Goal: Navigation & Orientation: Find specific page/section

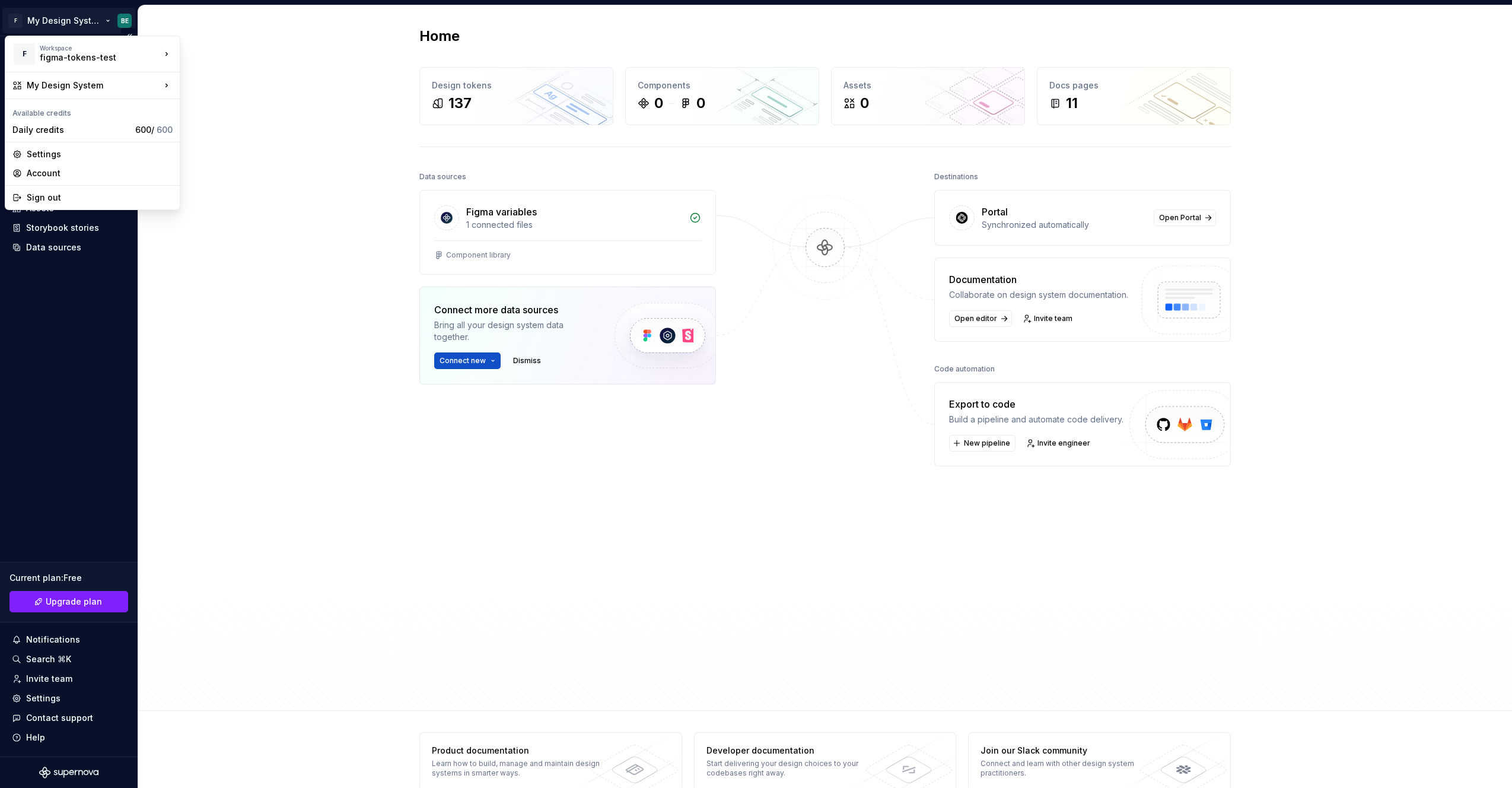
click at [85, 22] on html "F My Design System BE Home Documentation Analytics Code automation Design syste…" at bounding box center [756, 394] width 1512 height 788
click at [19, 21] on html "F My Design System BE Home Documentation Analytics Code automation Design syste…" at bounding box center [756, 394] width 1512 height 788
click at [10, 22] on html "F My Design System BE Home Documentation Analytics Code automation Design syste…" at bounding box center [756, 394] width 1512 height 788
click at [32, 168] on div "Account" at bounding box center [100, 173] width 146 height 12
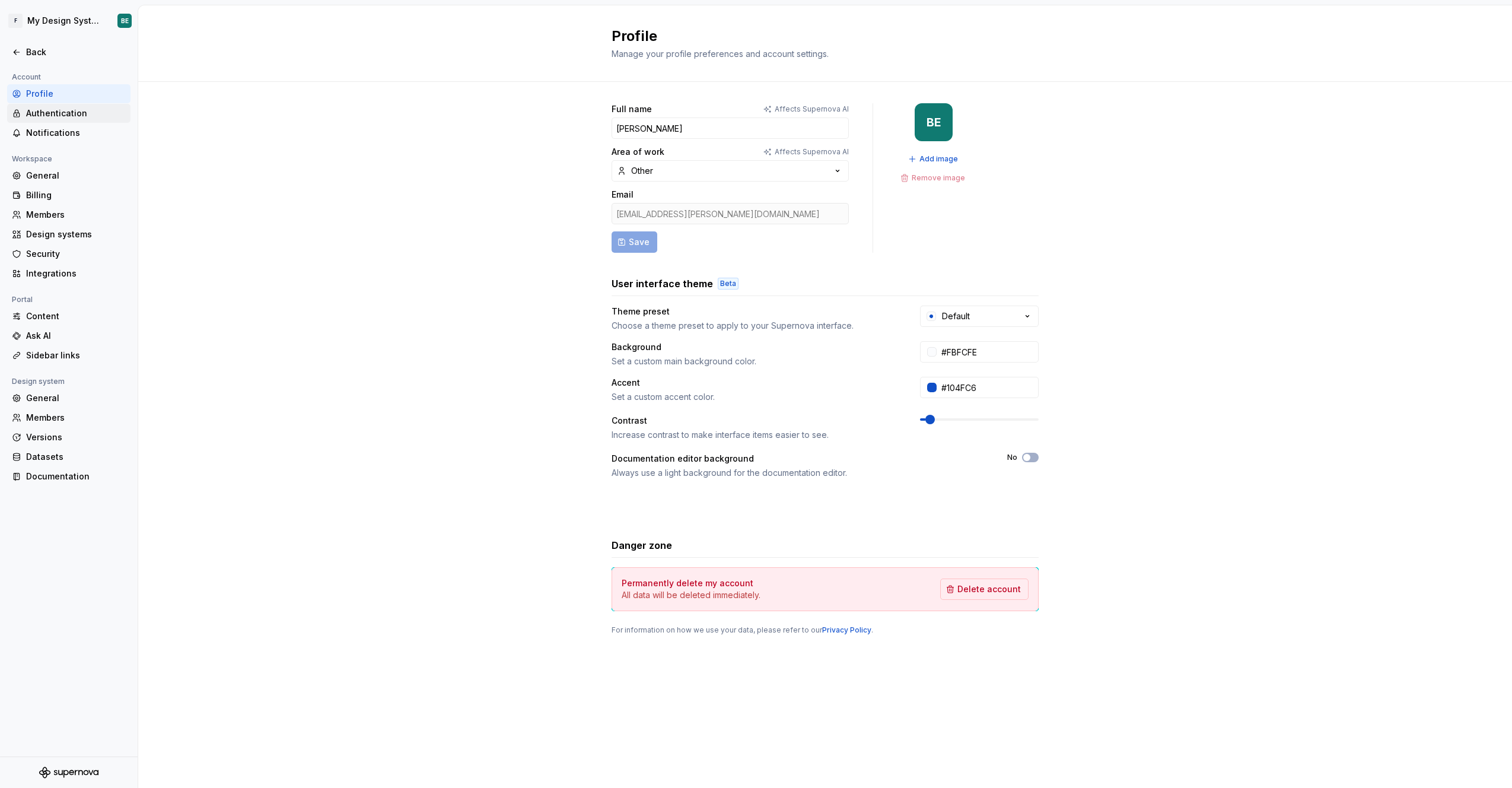
click at [57, 118] on div "Authentication" at bounding box center [76, 113] width 100 height 12
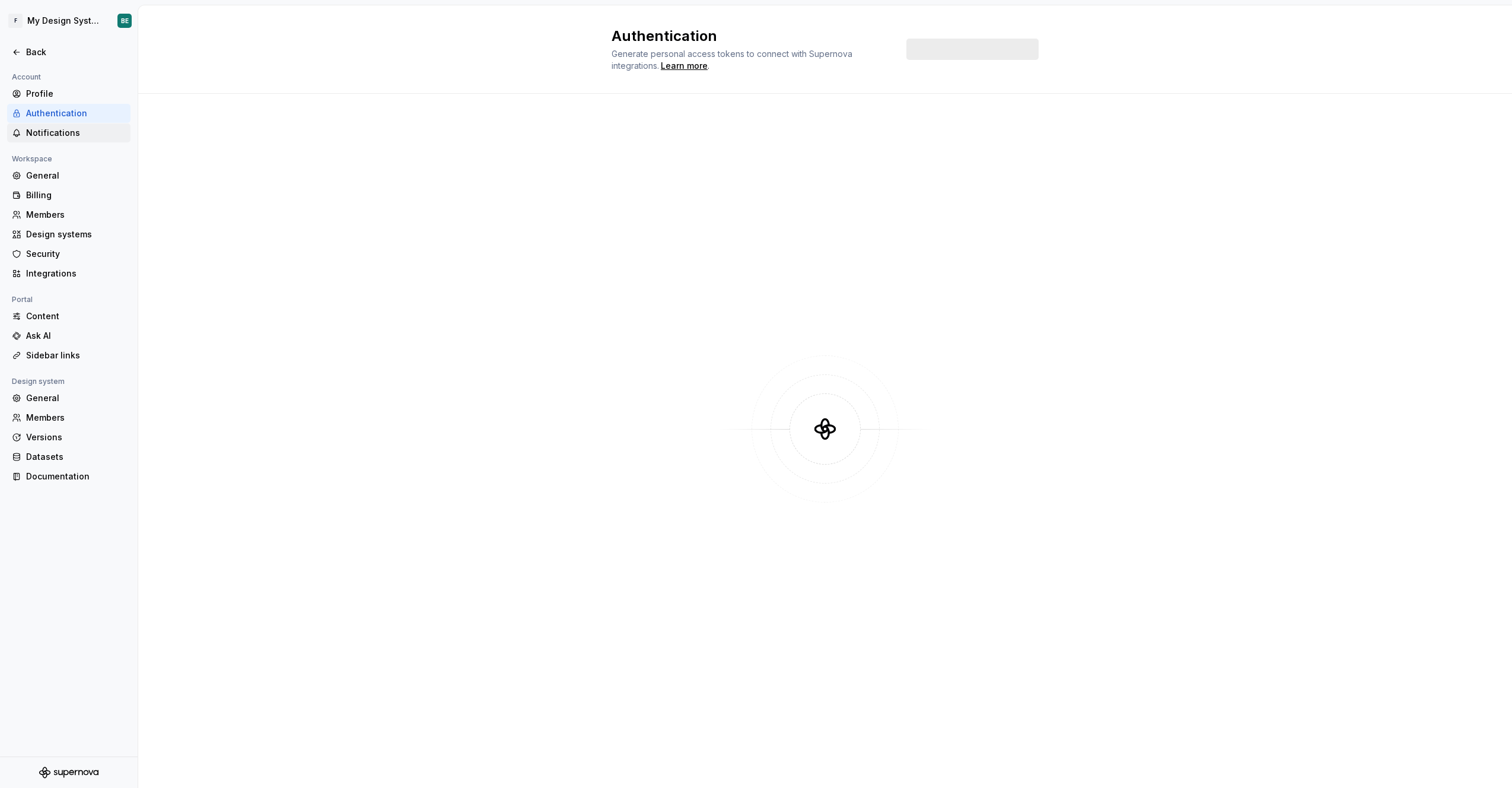
click at [54, 131] on div "Notifications" at bounding box center [76, 133] width 100 height 12
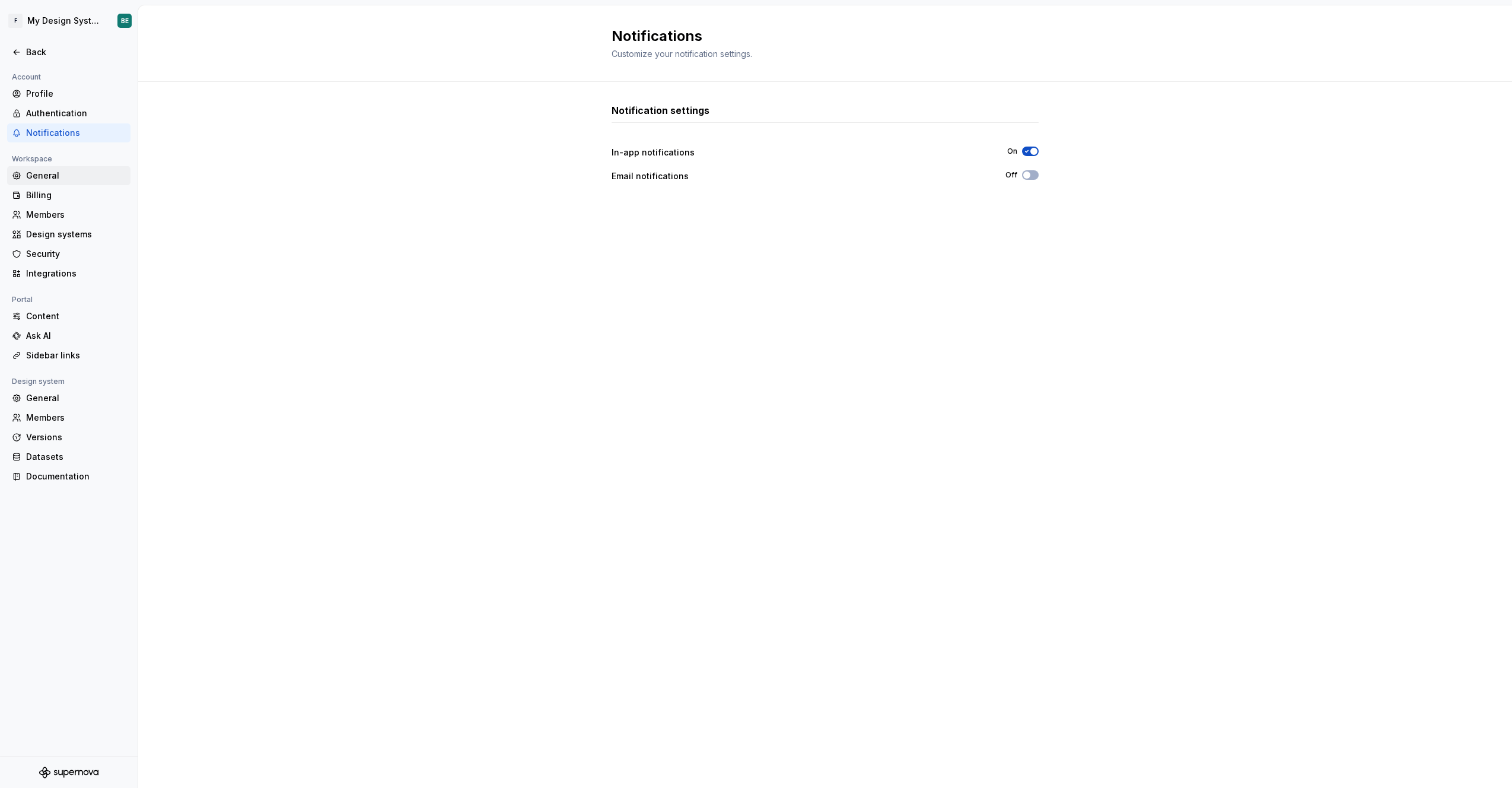
click at [47, 176] on div "General" at bounding box center [76, 175] width 100 height 12
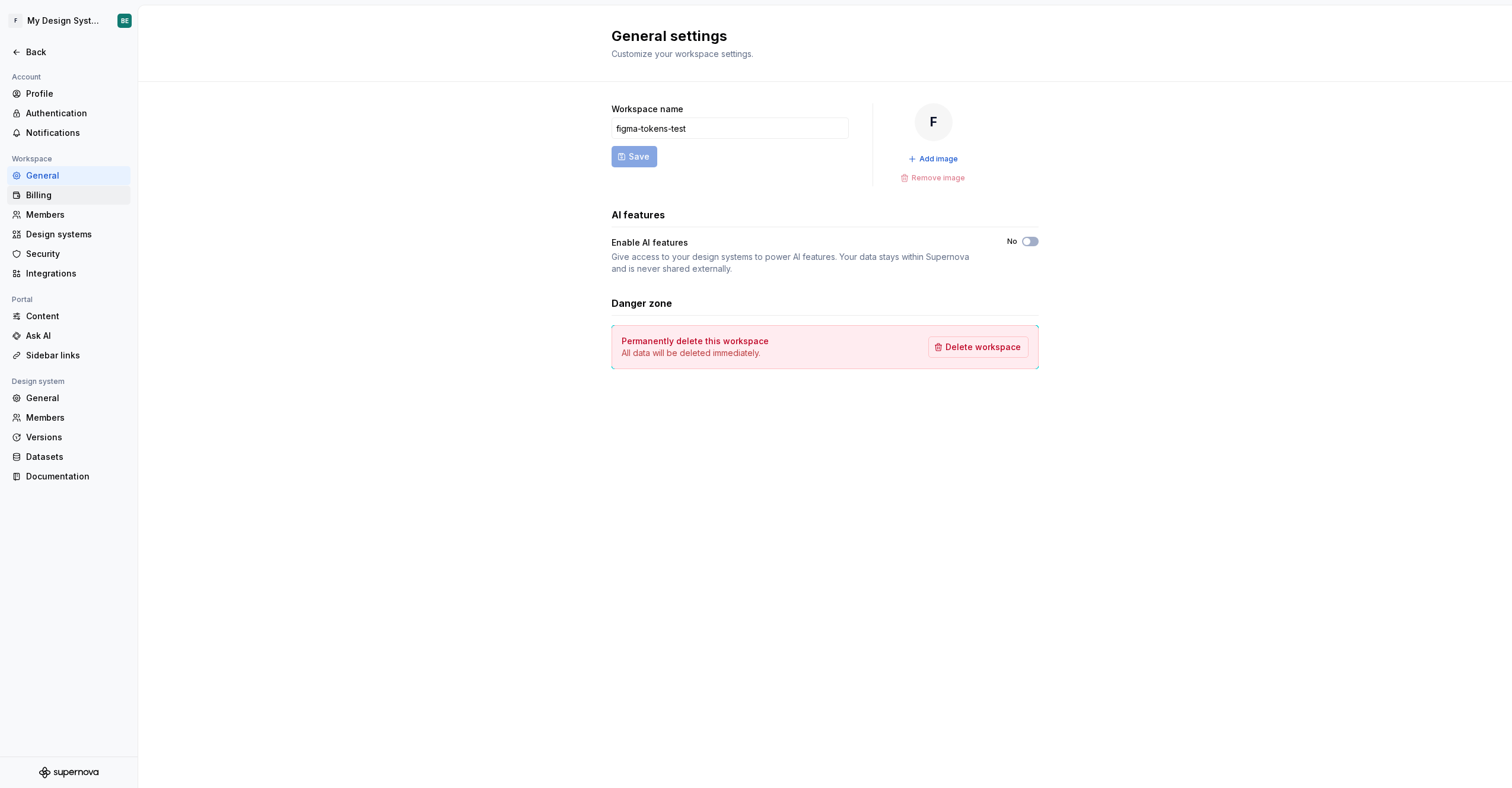
click at [43, 194] on div "Billing" at bounding box center [76, 196] width 100 height 12
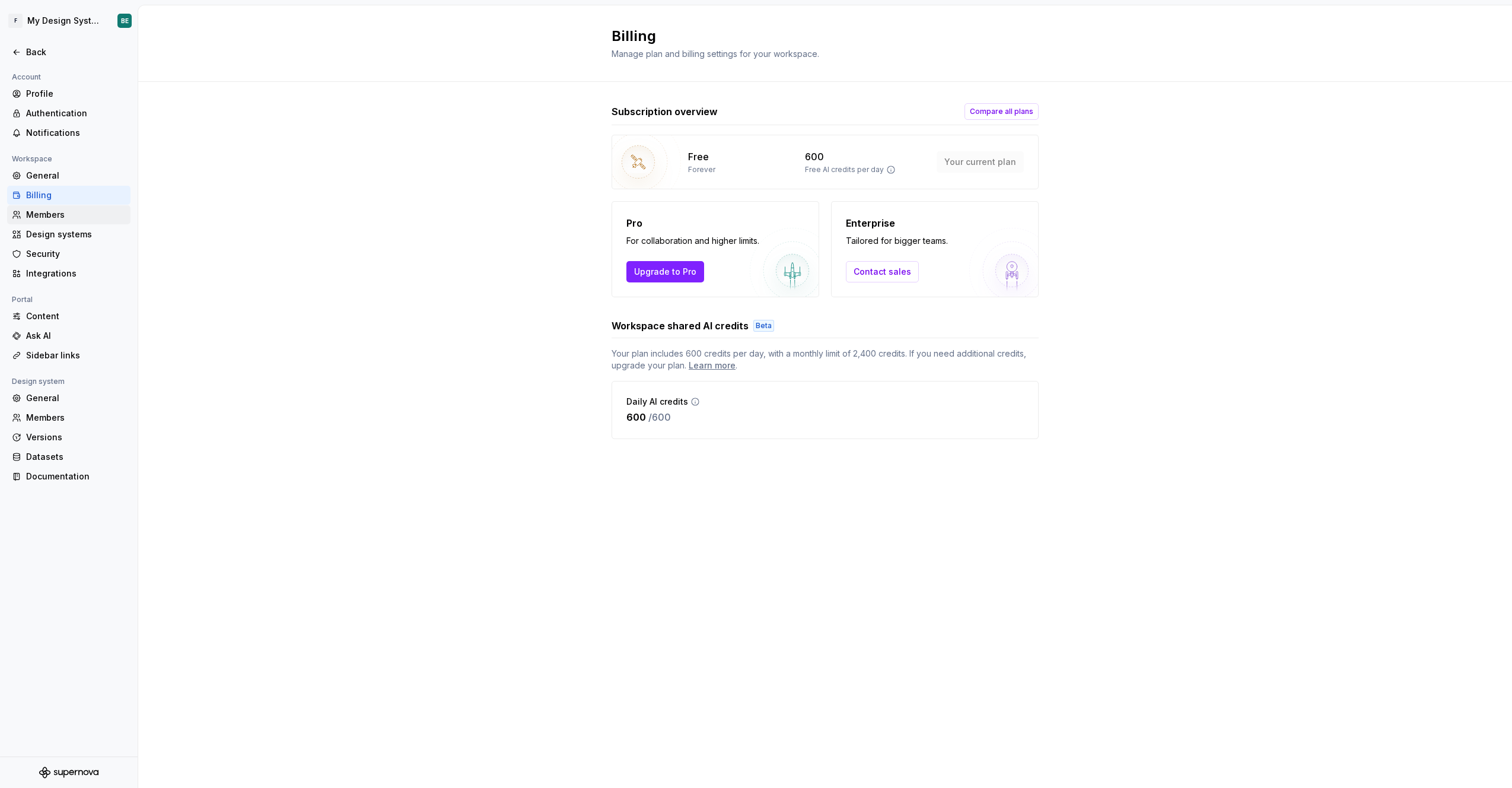
click at [49, 216] on div "Members" at bounding box center [76, 215] width 100 height 12
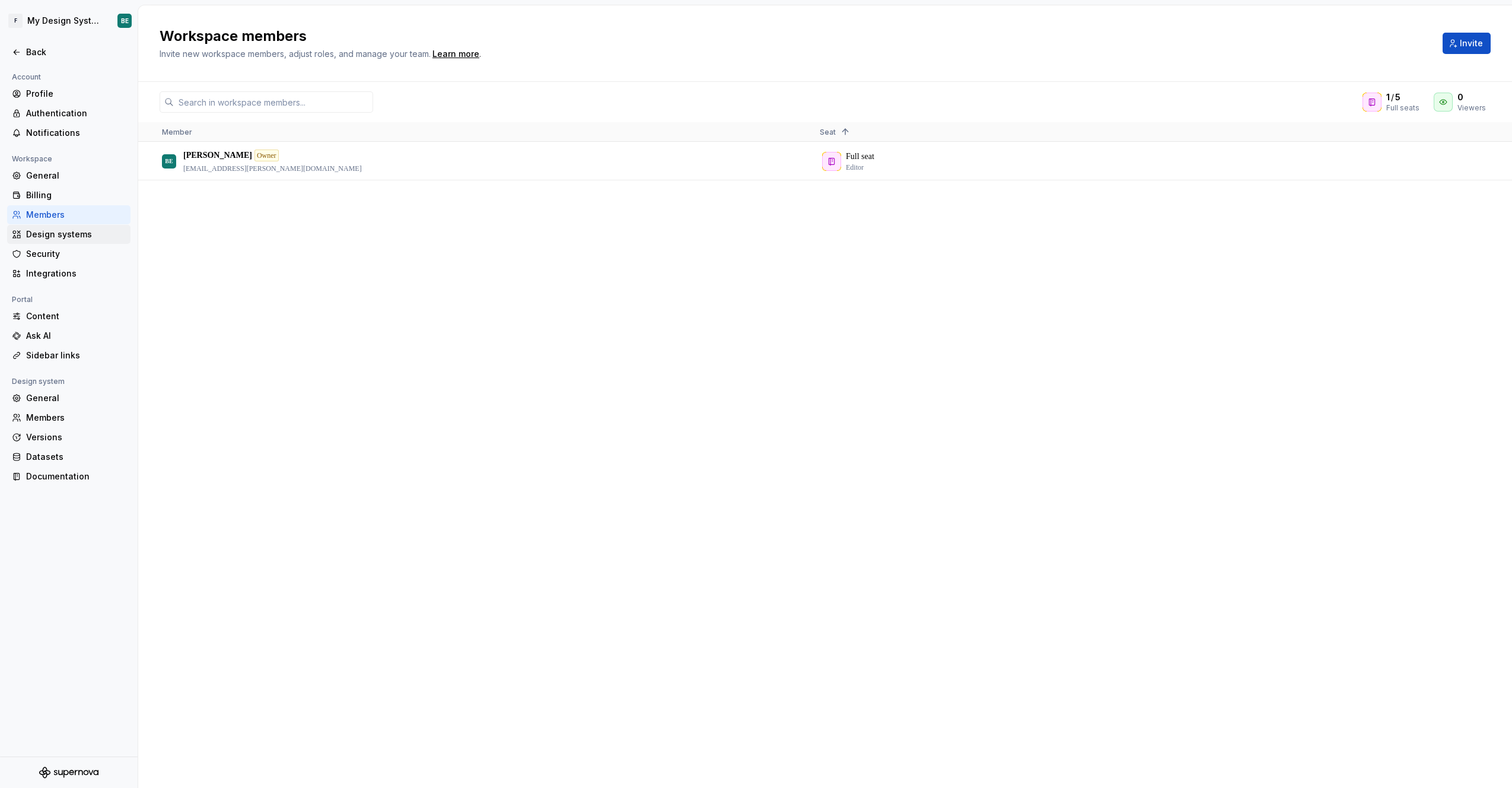
click at [51, 231] on div "Design systems" at bounding box center [76, 234] width 100 height 12
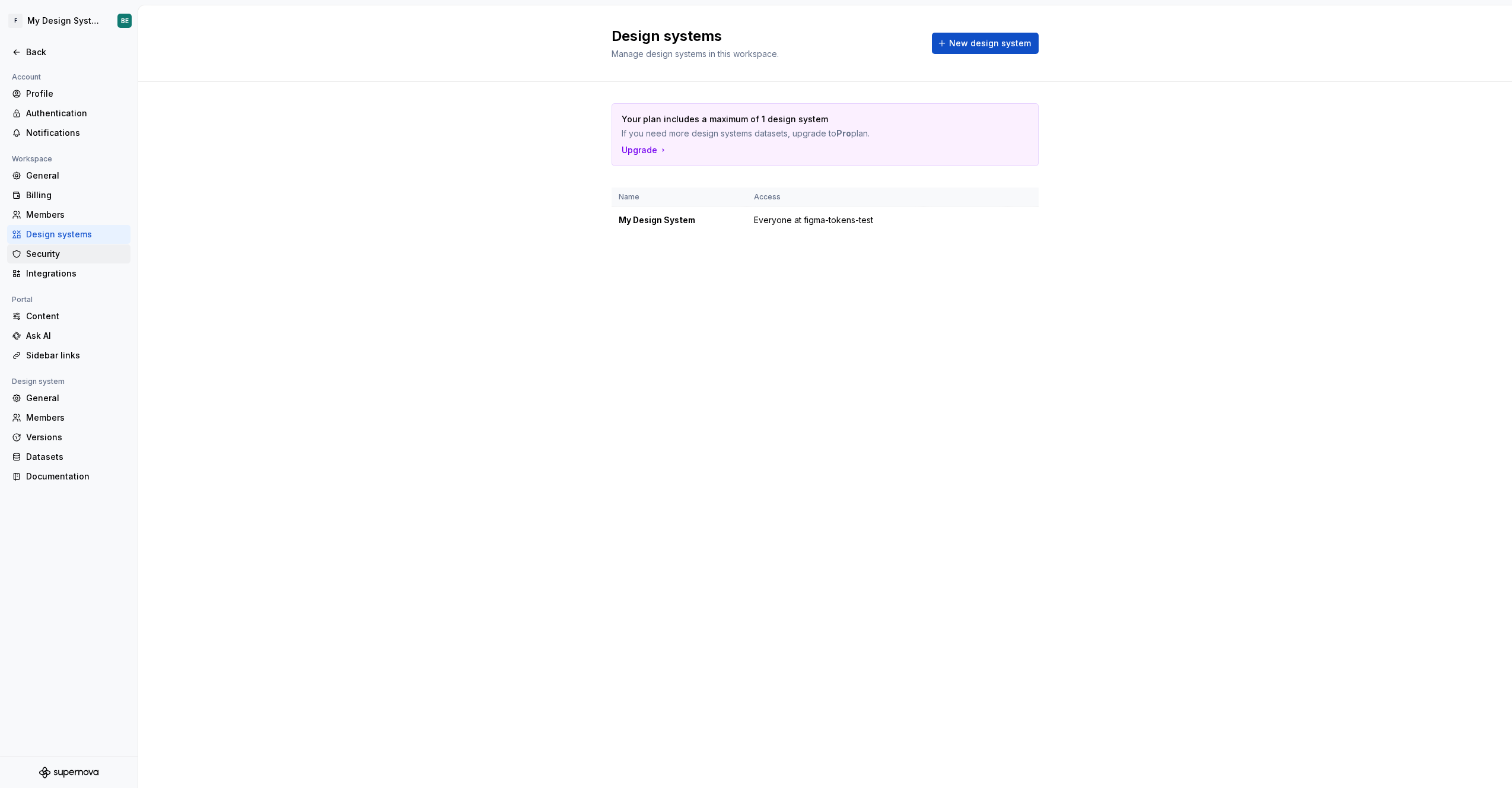
click at [41, 255] on div "Security" at bounding box center [76, 254] width 100 height 12
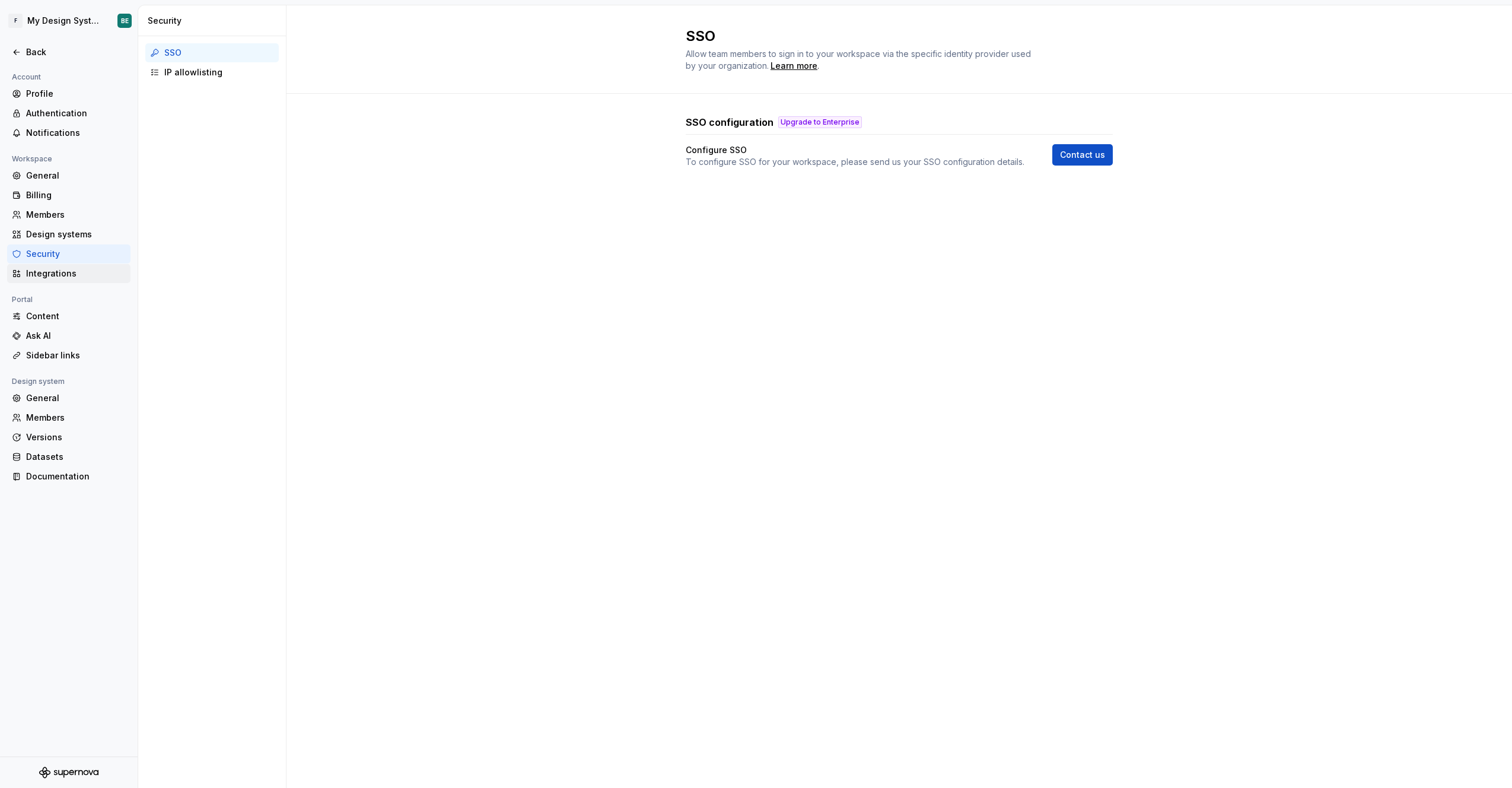
click at [54, 271] on div "Integrations" at bounding box center [76, 274] width 100 height 12
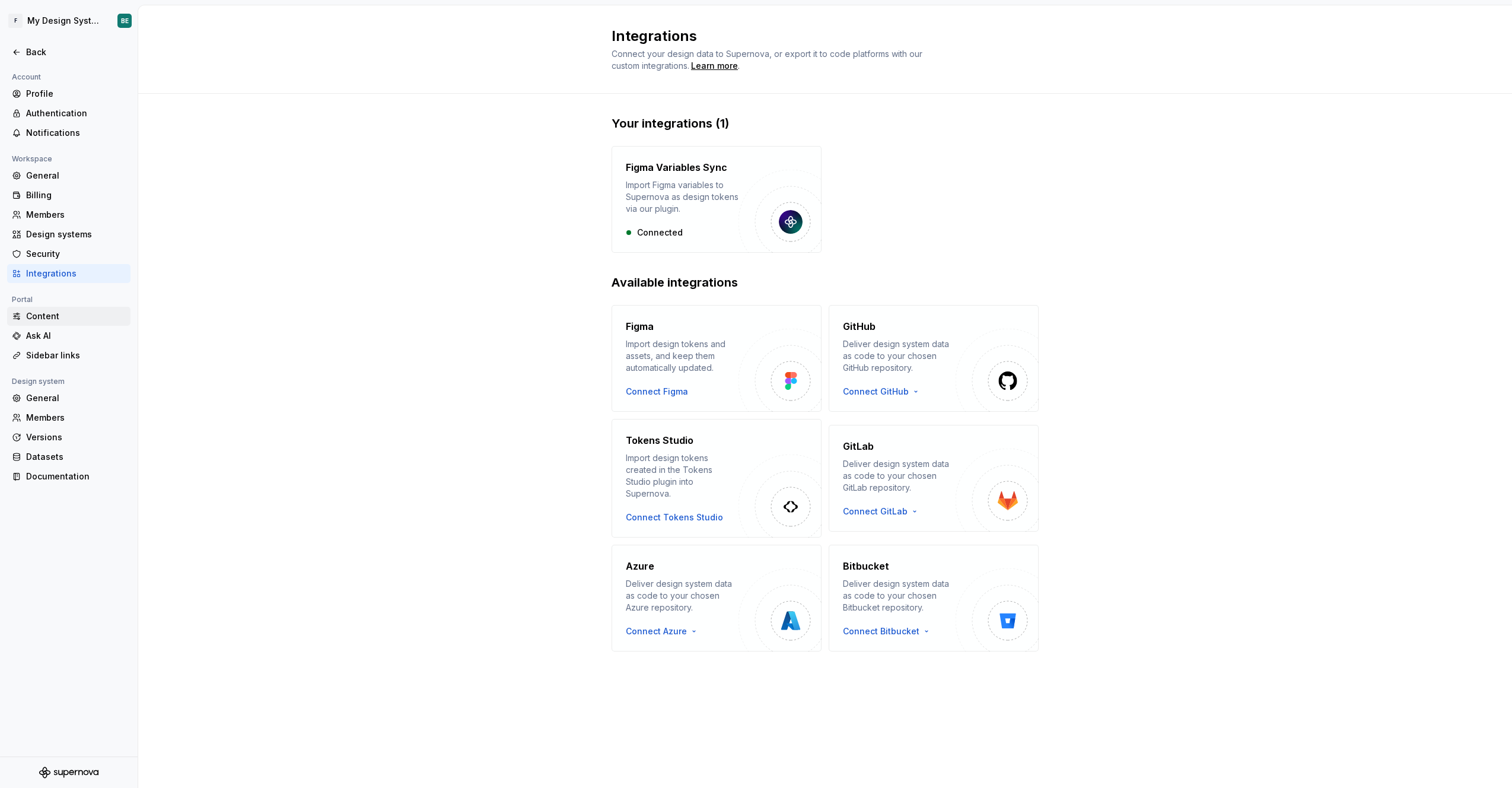
click at [37, 315] on div "Content" at bounding box center [76, 316] width 100 height 12
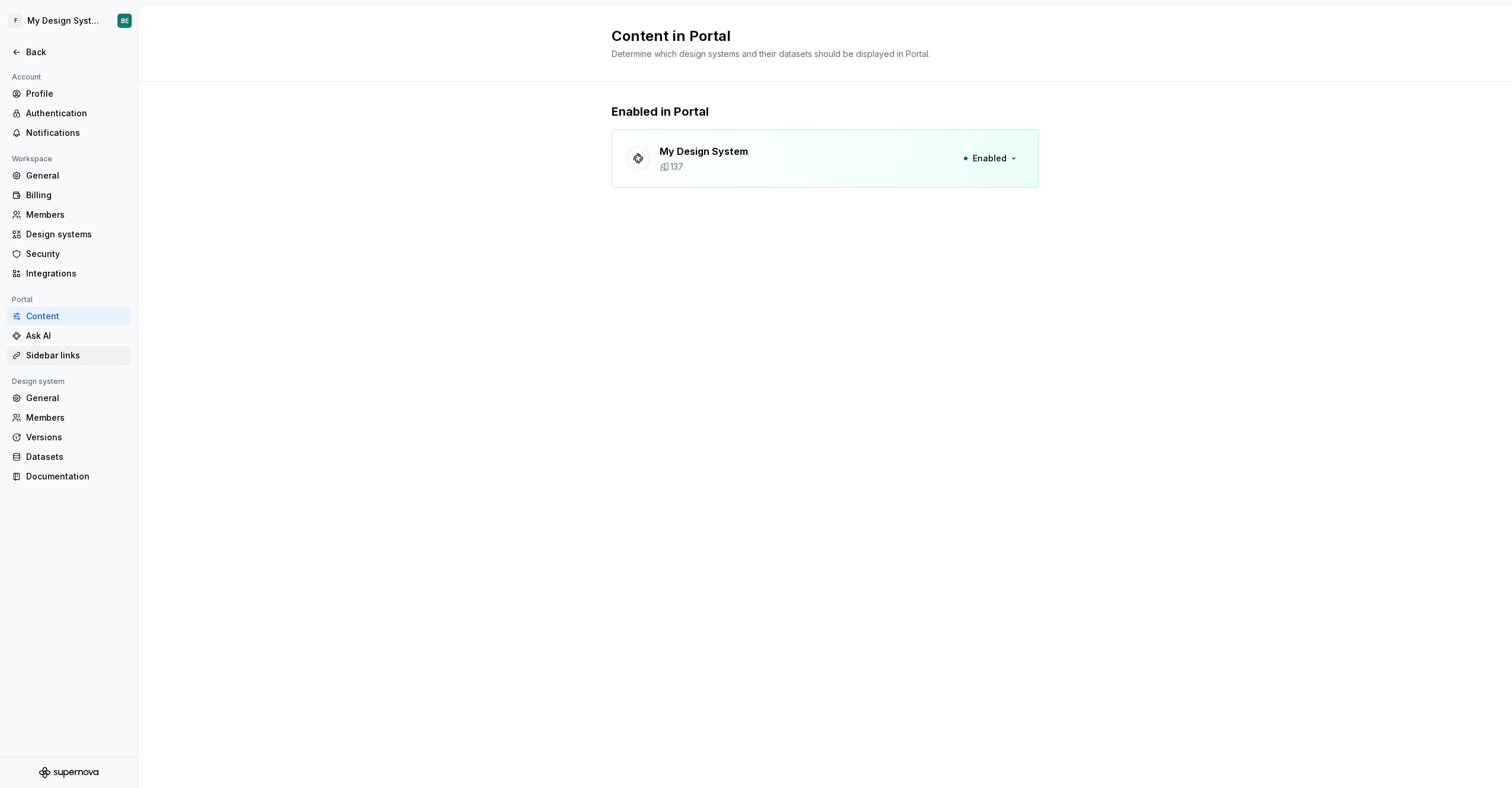
click at [39, 357] on div "Sidebar links" at bounding box center [76, 355] width 100 height 12
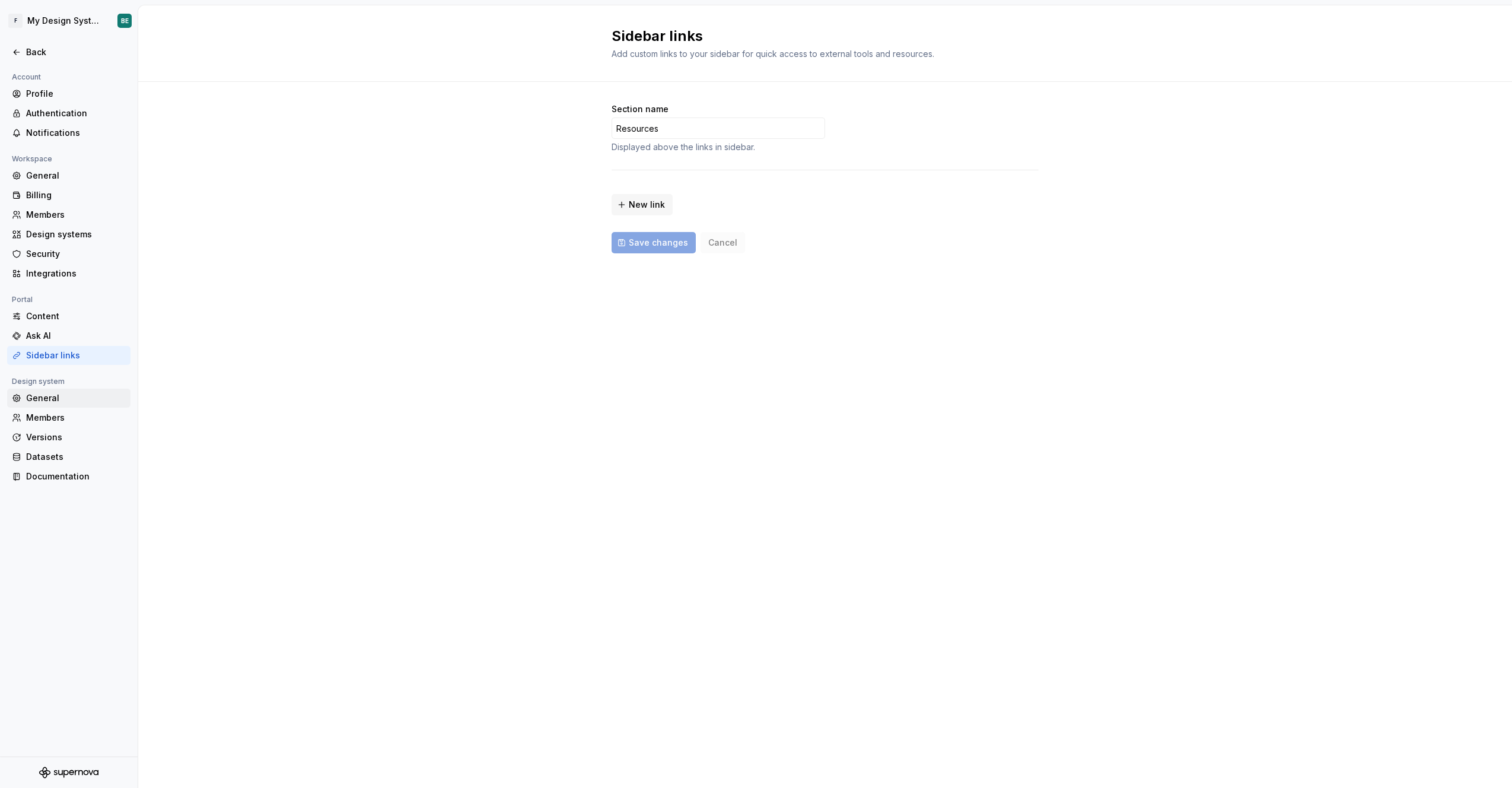
click at [45, 396] on div "General" at bounding box center [76, 398] width 100 height 12
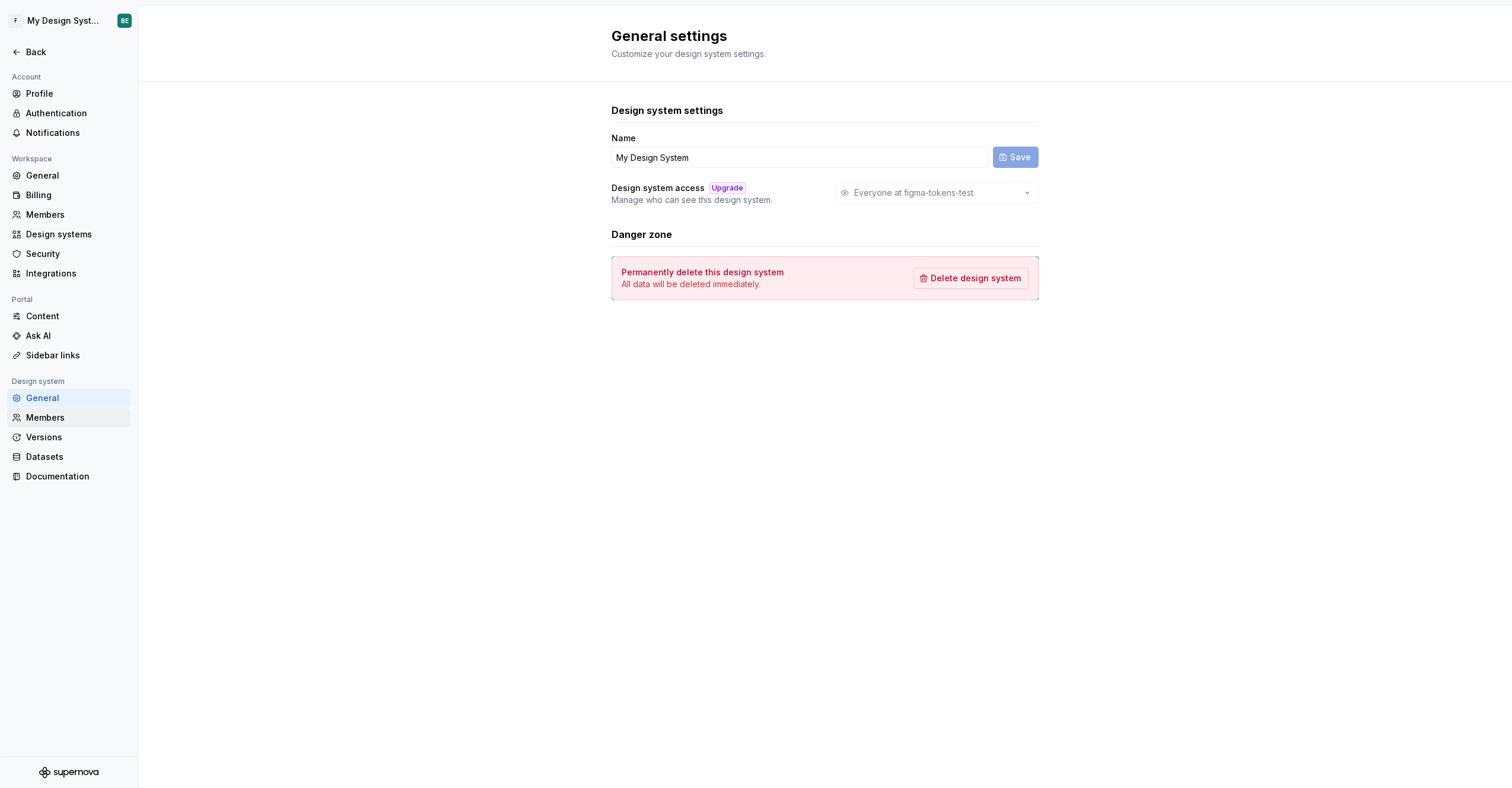
click at [44, 414] on div "Members" at bounding box center [76, 418] width 100 height 12
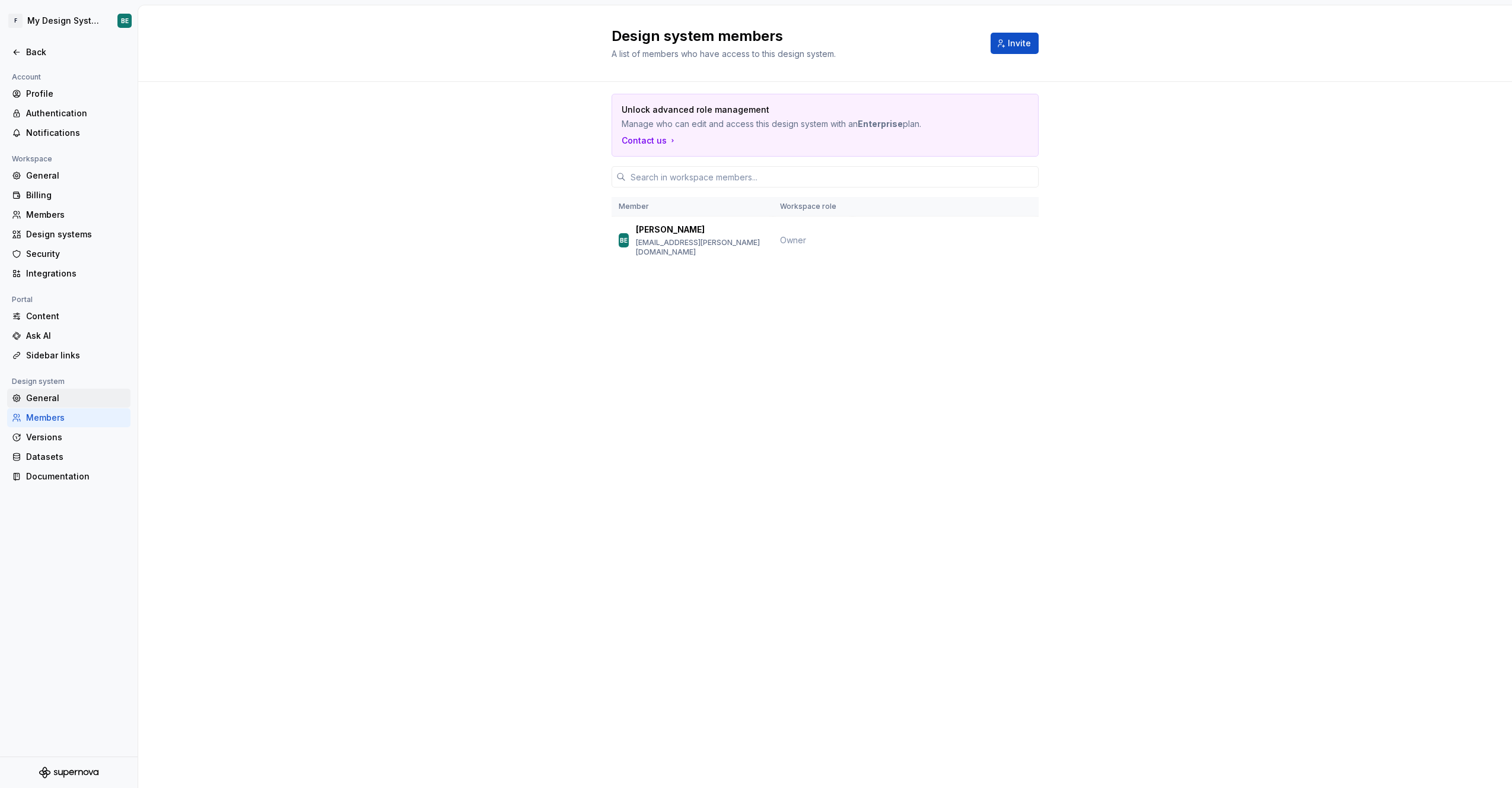
click at [43, 396] on div "General" at bounding box center [76, 398] width 100 height 12
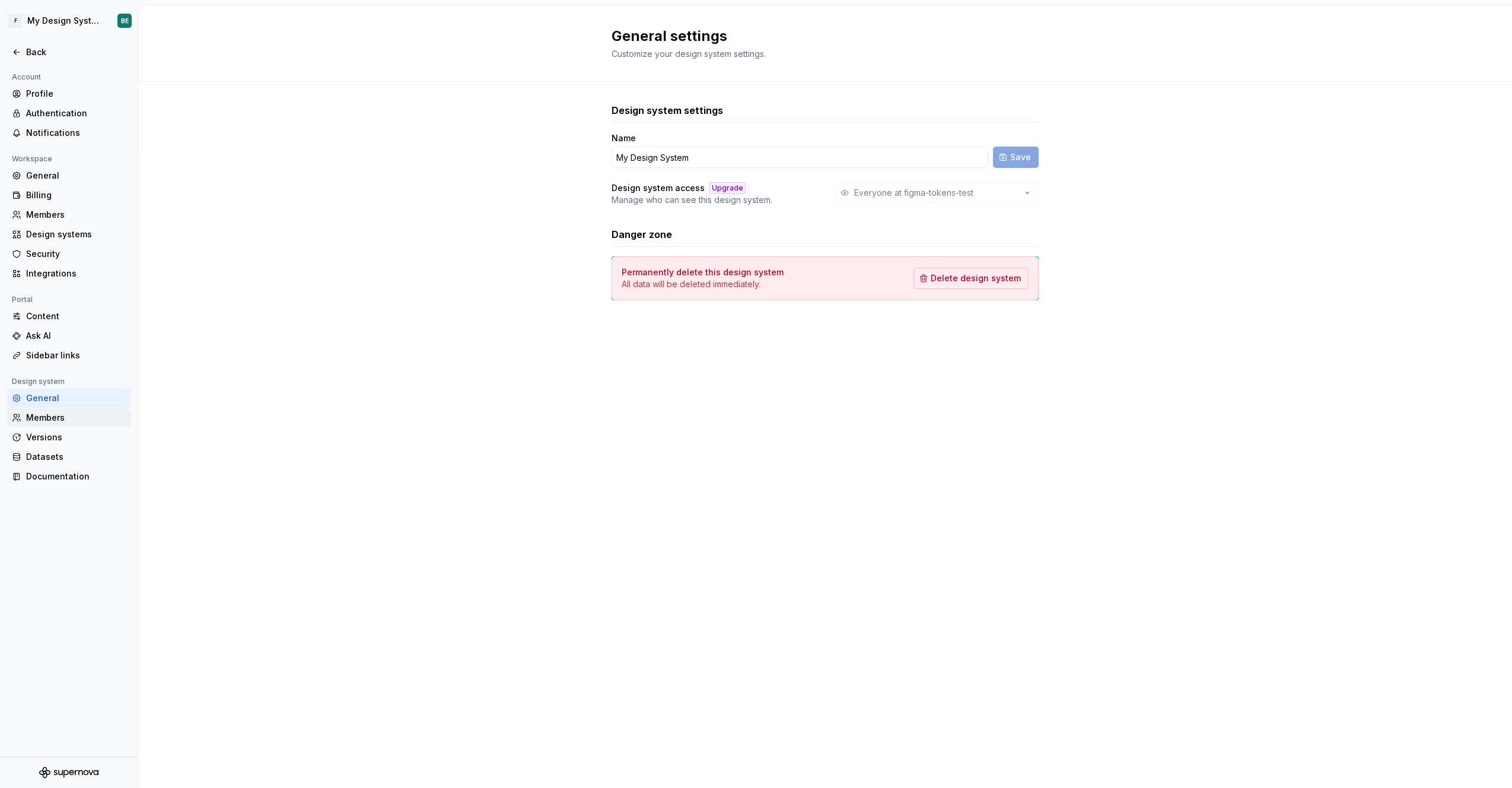
click at [84, 422] on div "Members" at bounding box center [76, 418] width 100 height 12
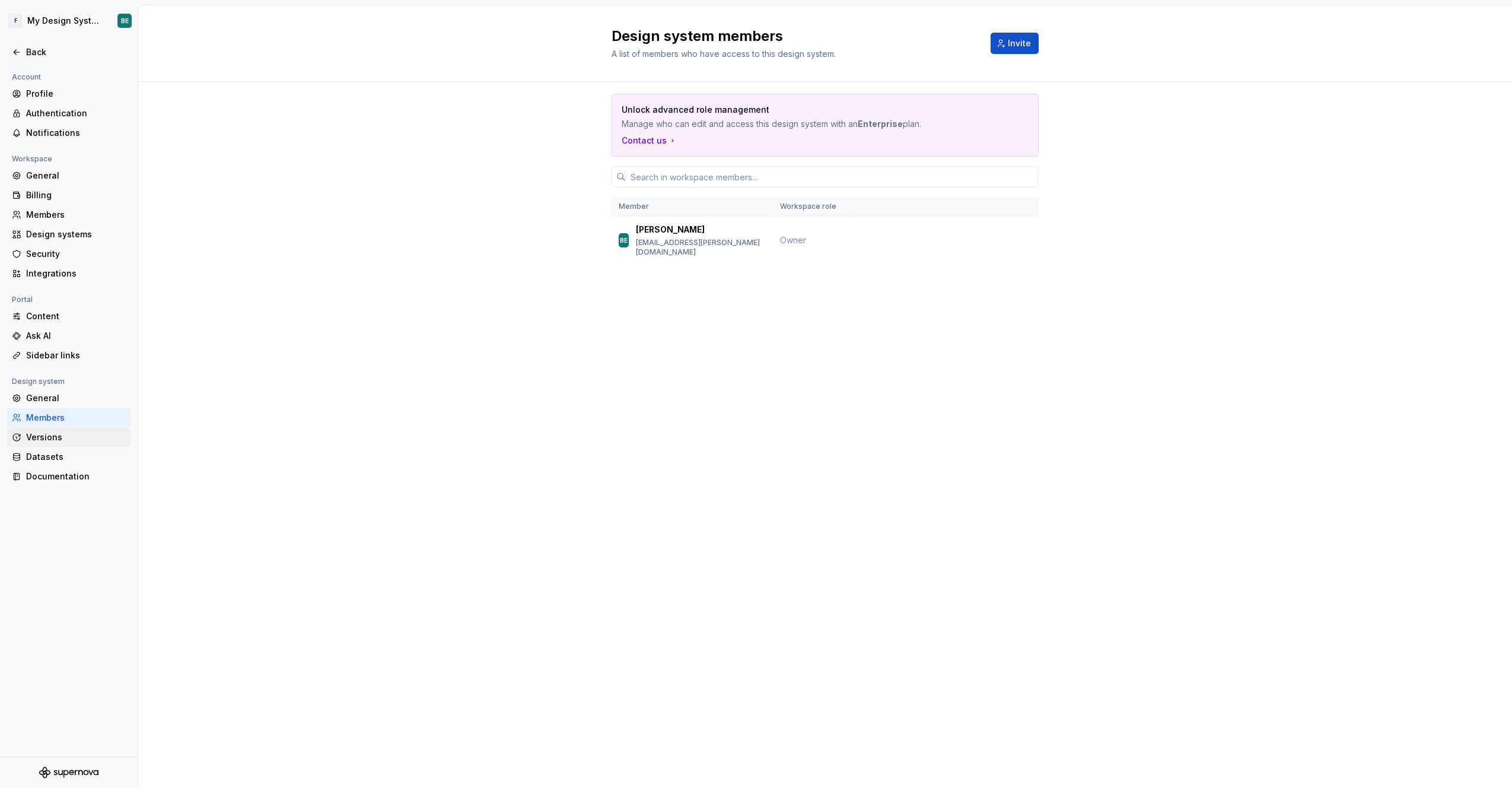
click at [75, 439] on div "Versions" at bounding box center [76, 437] width 100 height 12
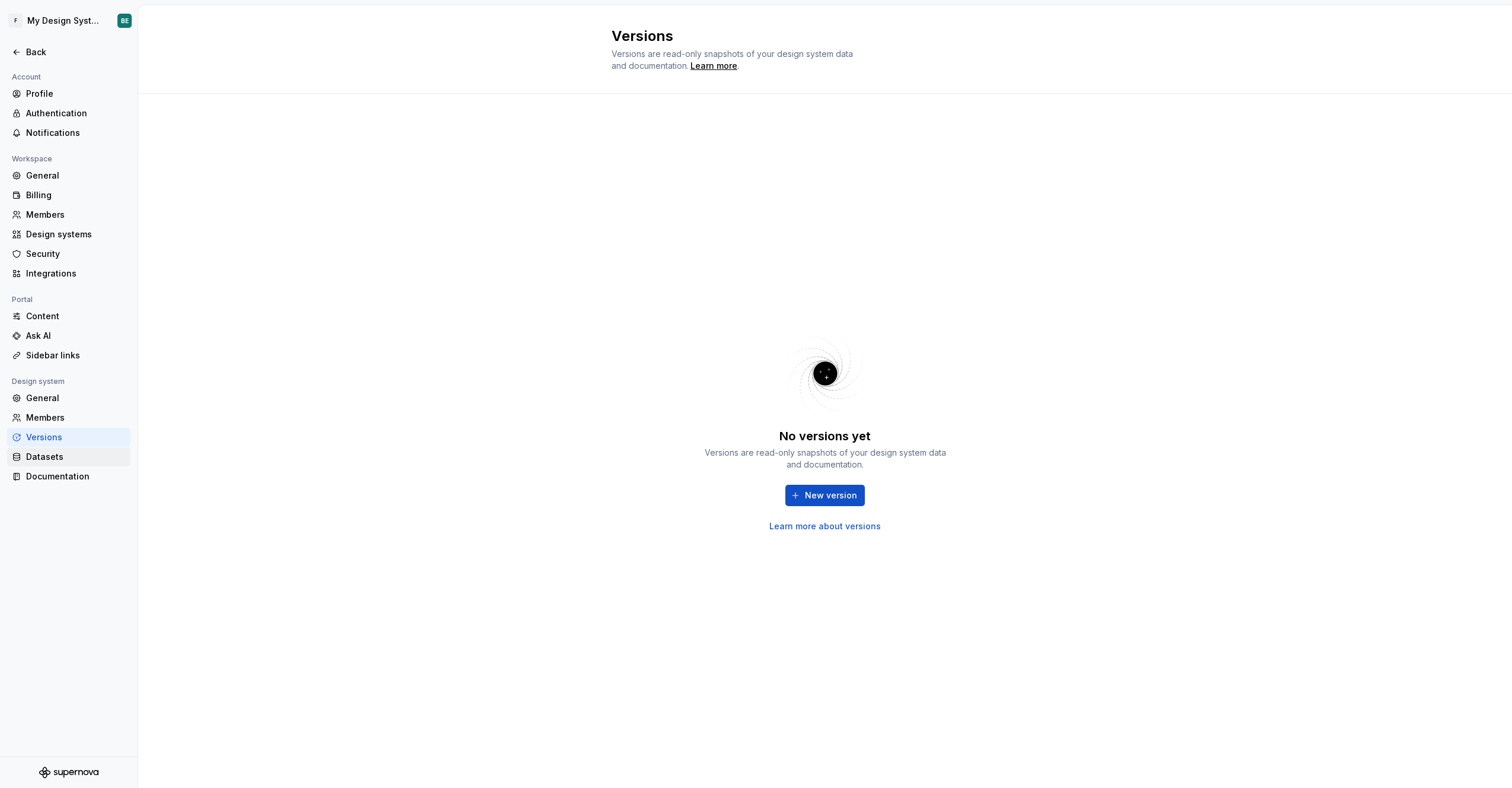
click at [64, 452] on div "Datasets" at bounding box center [76, 457] width 100 height 12
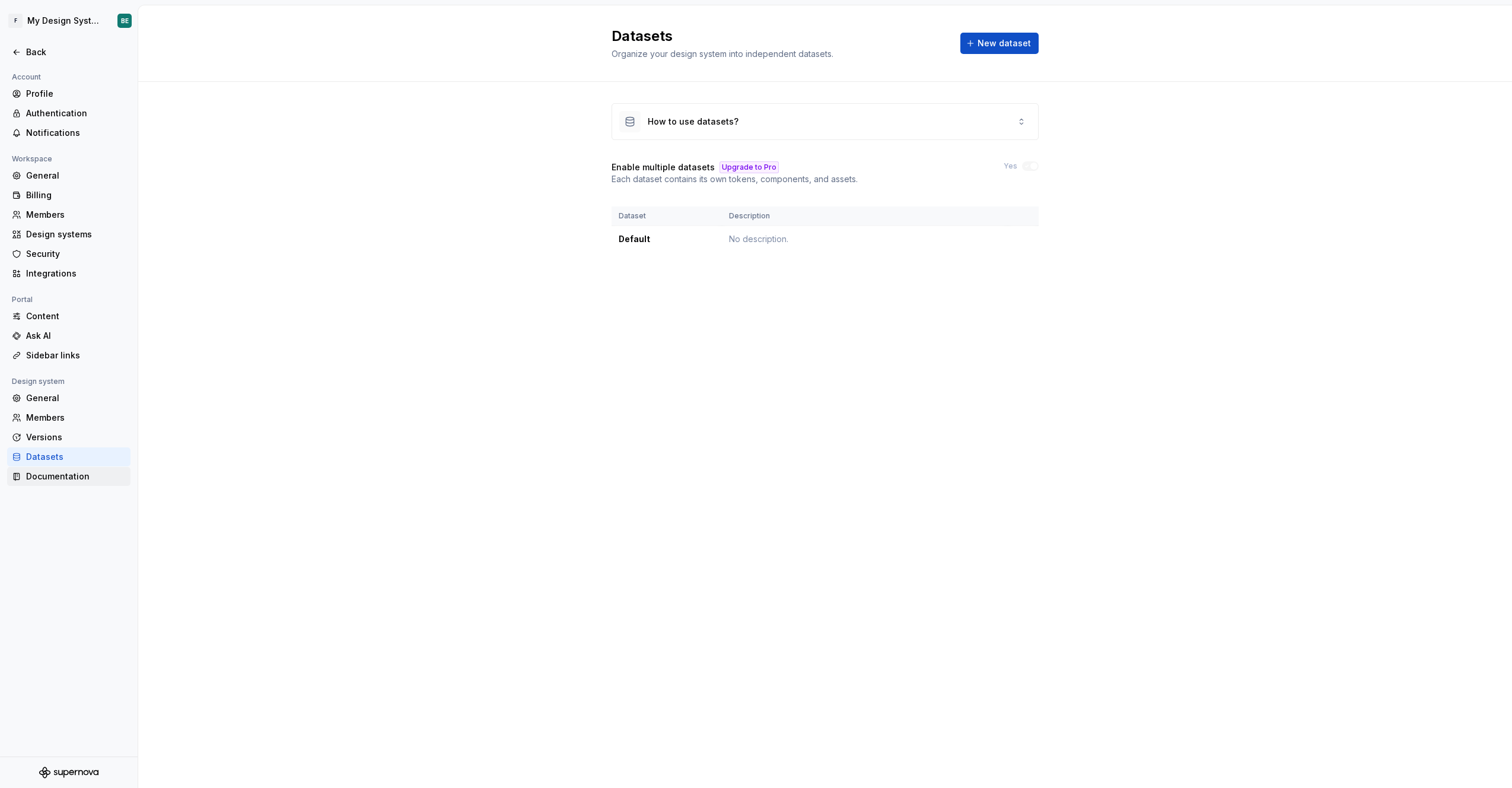
click at [61, 480] on div "Documentation" at bounding box center [76, 477] width 100 height 12
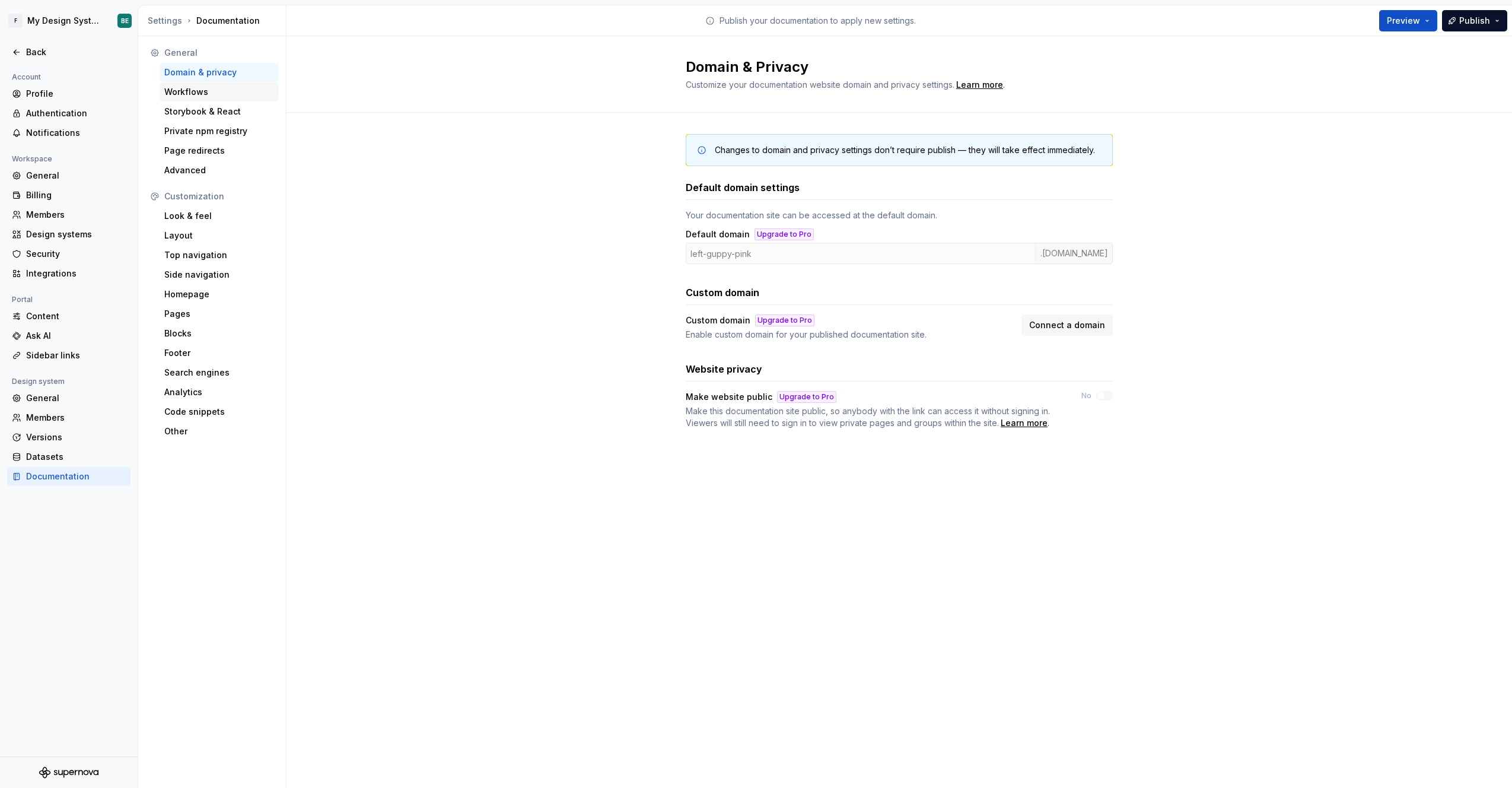
click at [198, 99] on div "Workflows" at bounding box center [219, 92] width 119 height 19
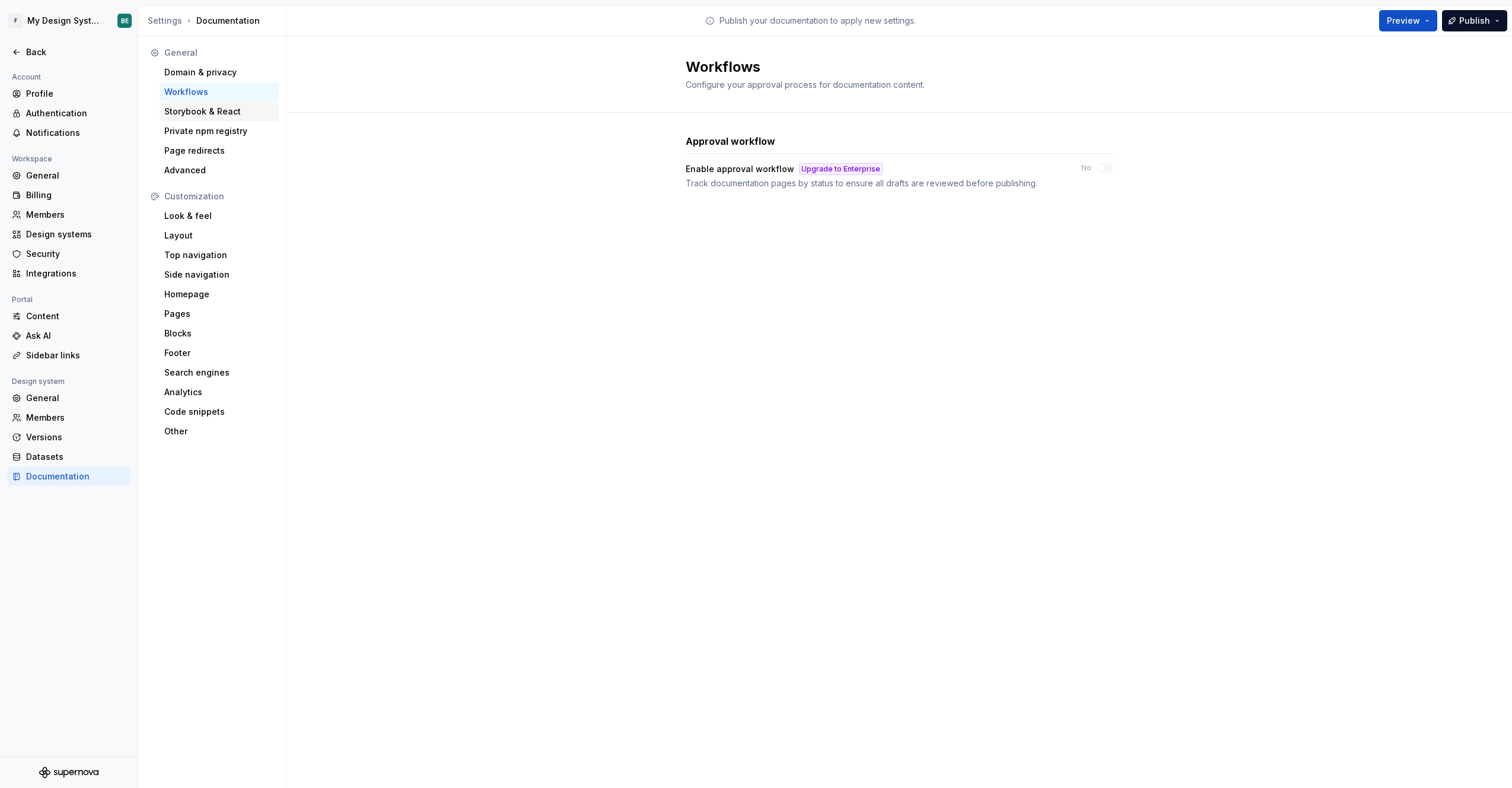
click at [195, 106] on div "Storybook & React" at bounding box center [219, 112] width 110 height 12
type textarea "*"
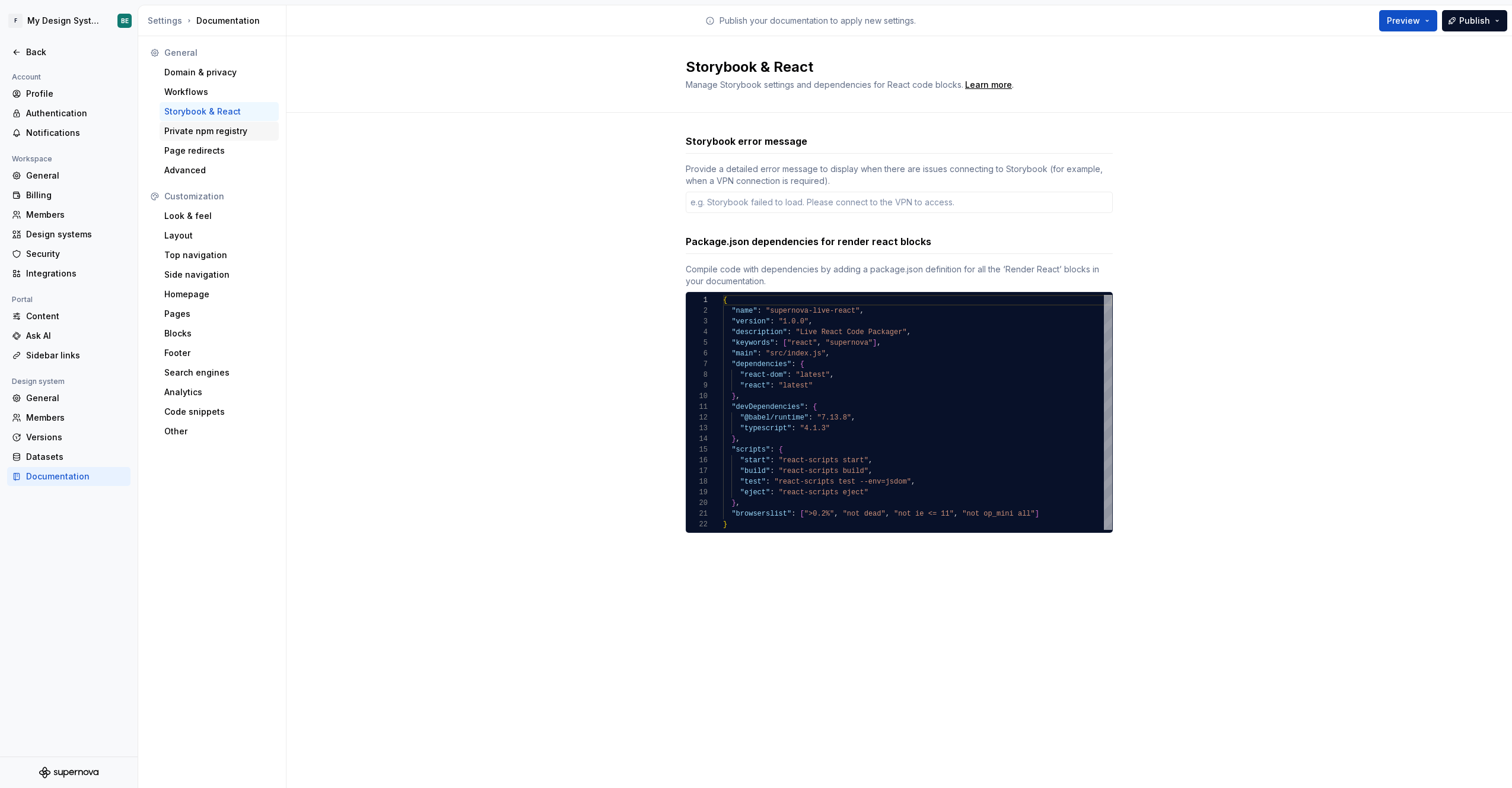
click at [189, 126] on div "Private npm registry" at bounding box center [219, 131] width 110 height 12
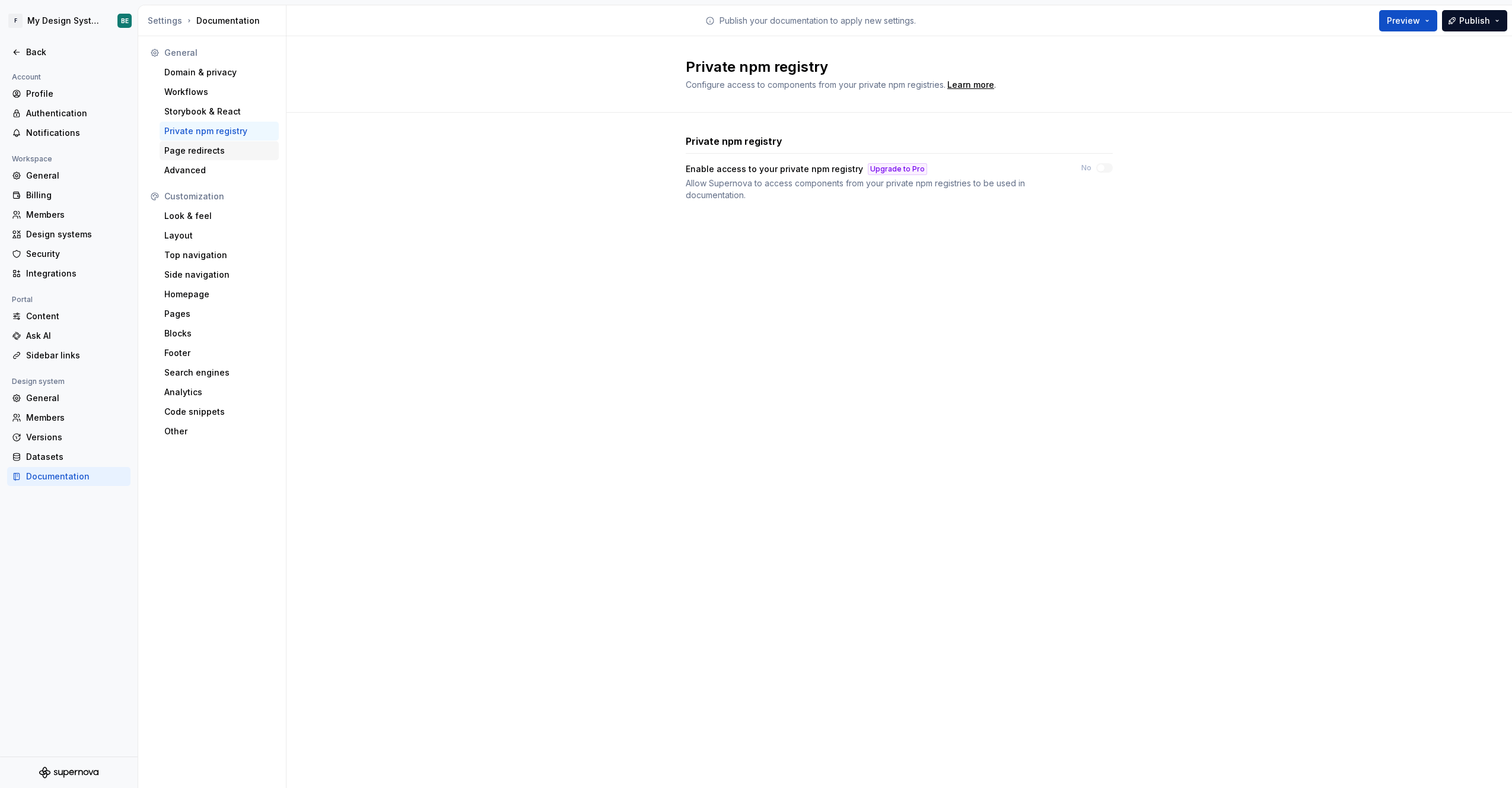
click at [181, 150] on div "Page redirects" at bounding box center [219, 151] width 110 height 12
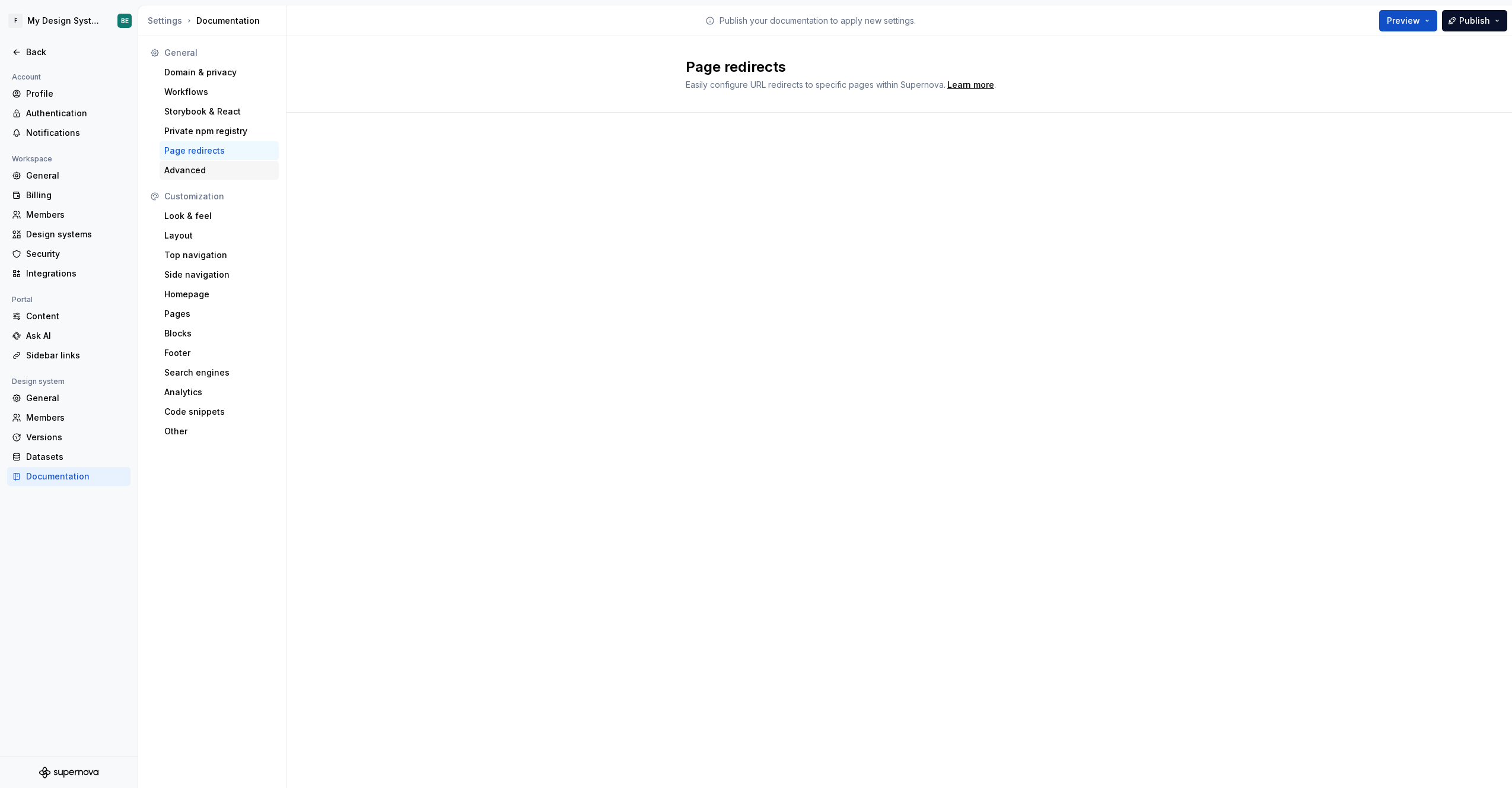
click at [181, 166] on div "Advanced" at bounding box center [219, 170] width 110 height 12
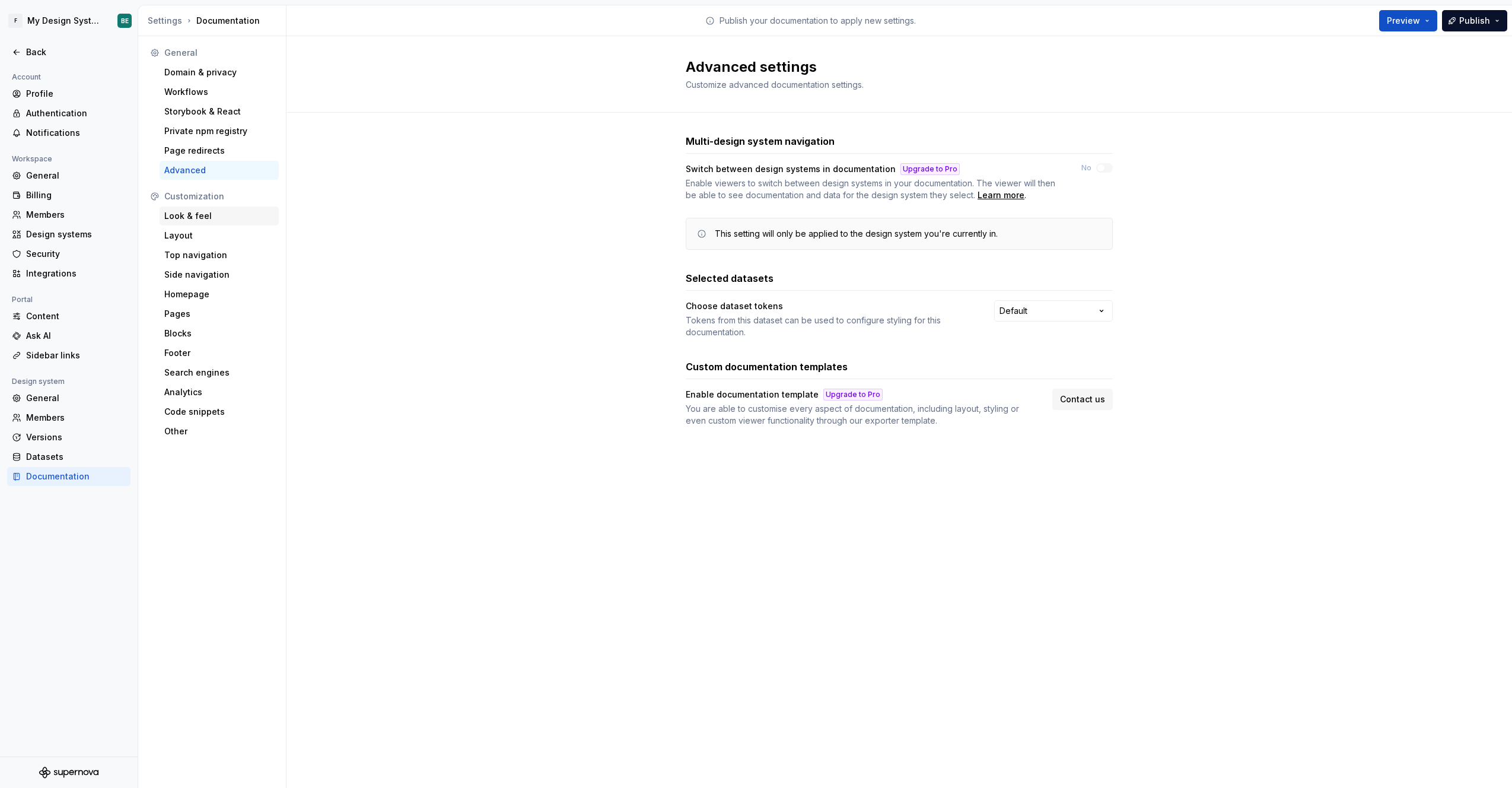
click at [195, 219] on div "Look & feel" at bounding box center [219, 216] width 110 height 12
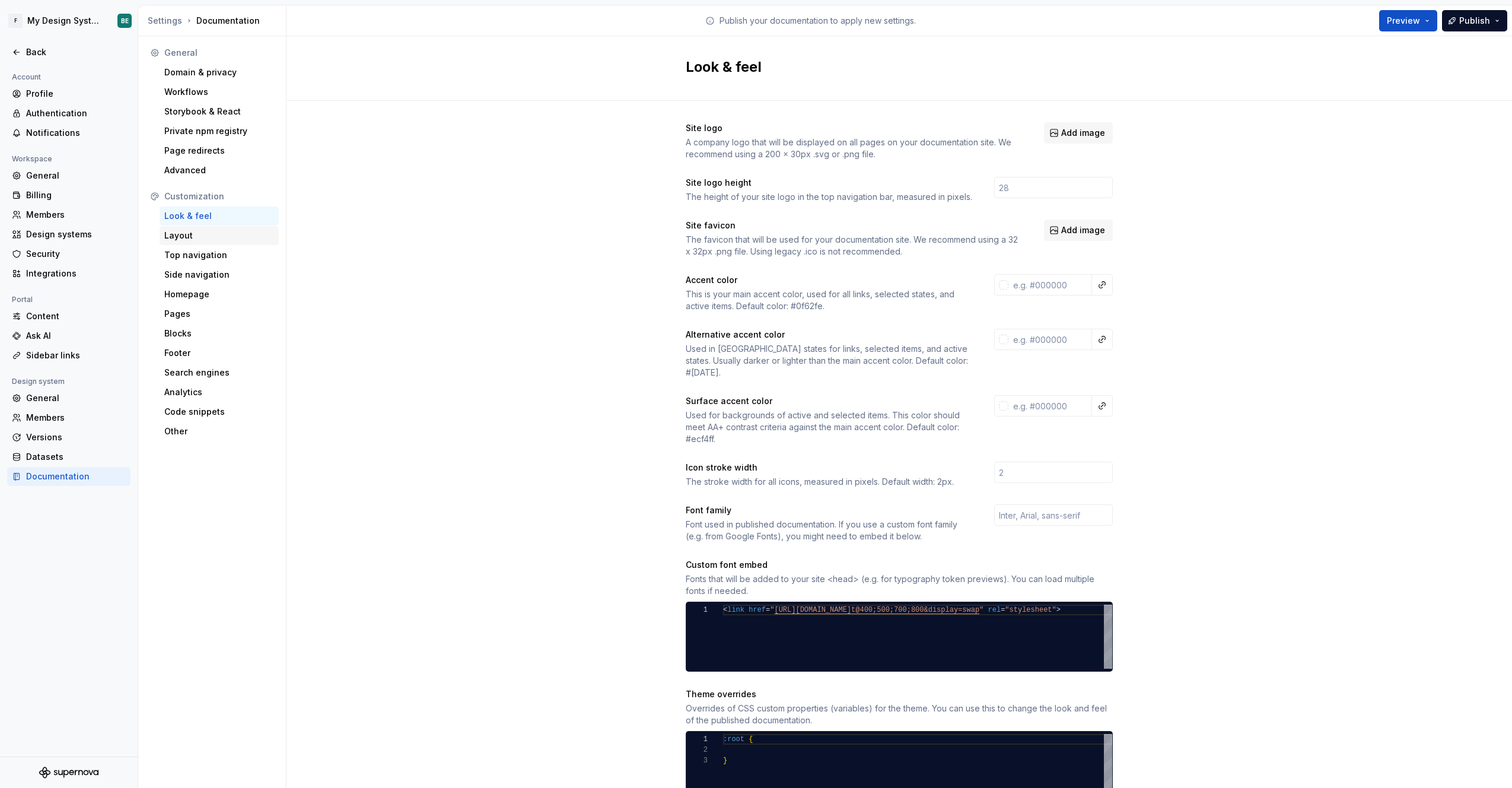
click at [192, 234] on div "Layout" at bounding box center [219, 236] width 110 height 12
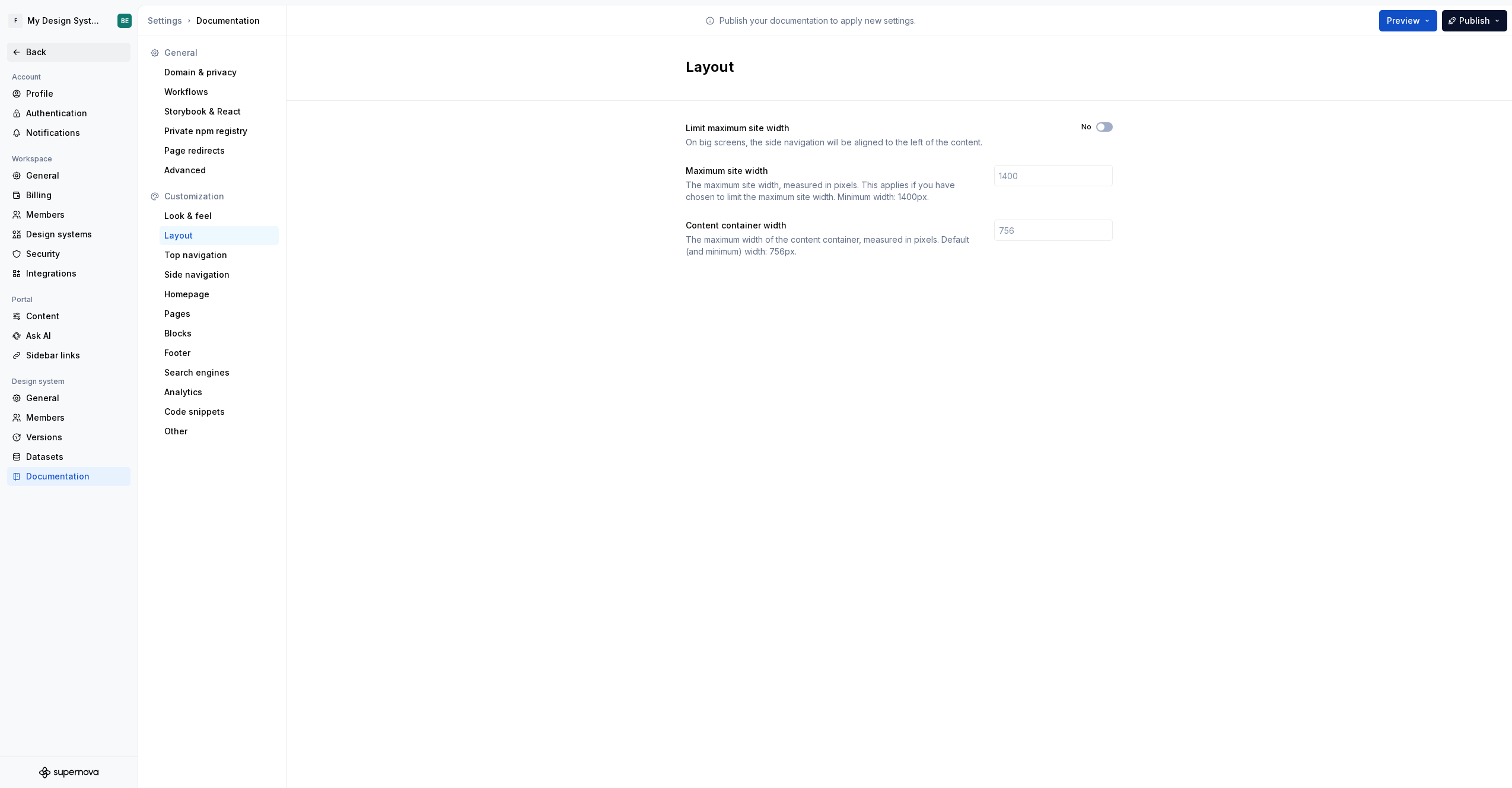
click at [37, 56] on div "Back" at bounding box center [76, 52] width 100 height 12
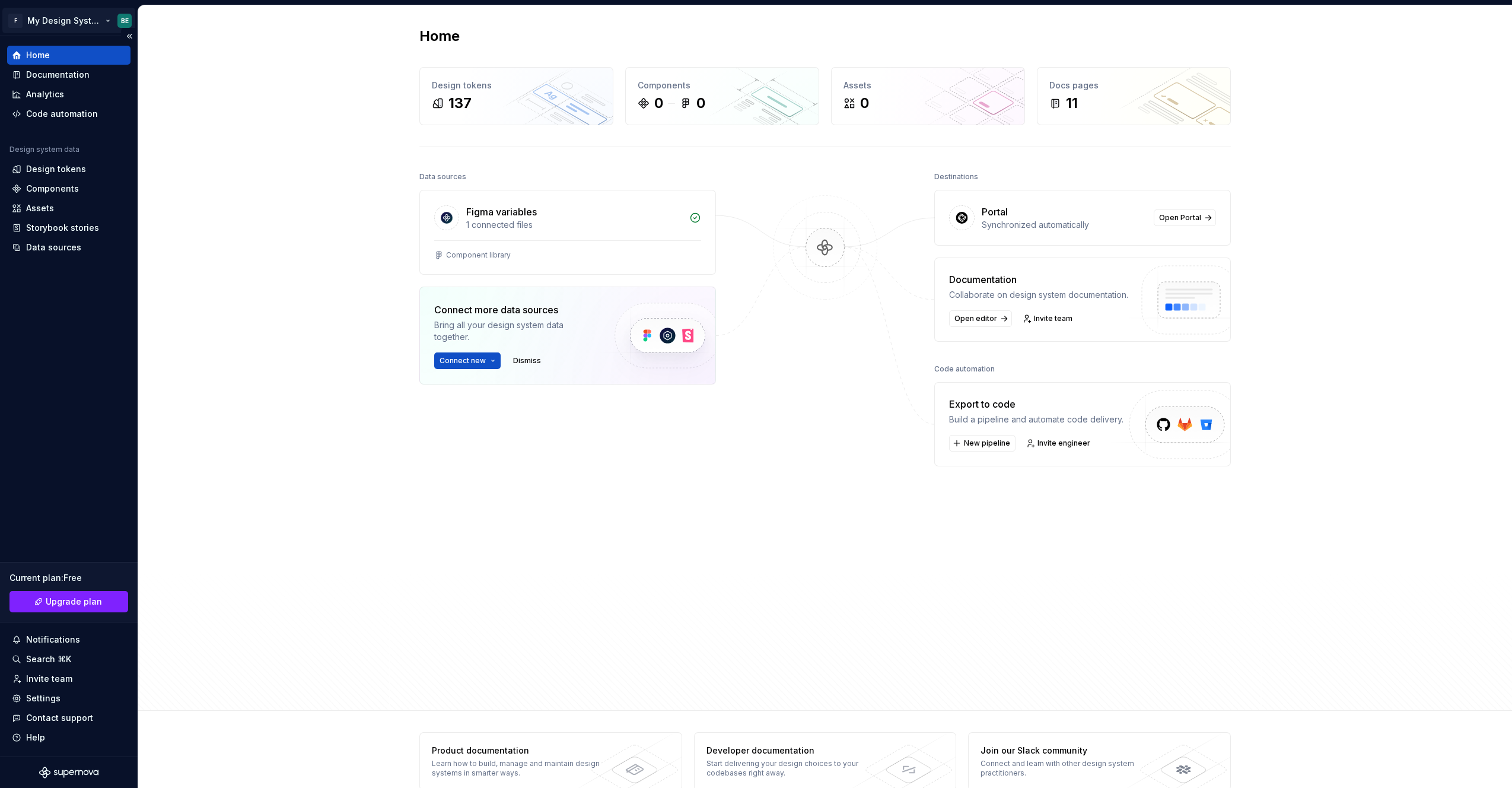
click at [107, 19] on html "F My Design System BE Home Documentation Analytics Code automation Design syste…" at bounding box center [756, 394] width 1512 height 788
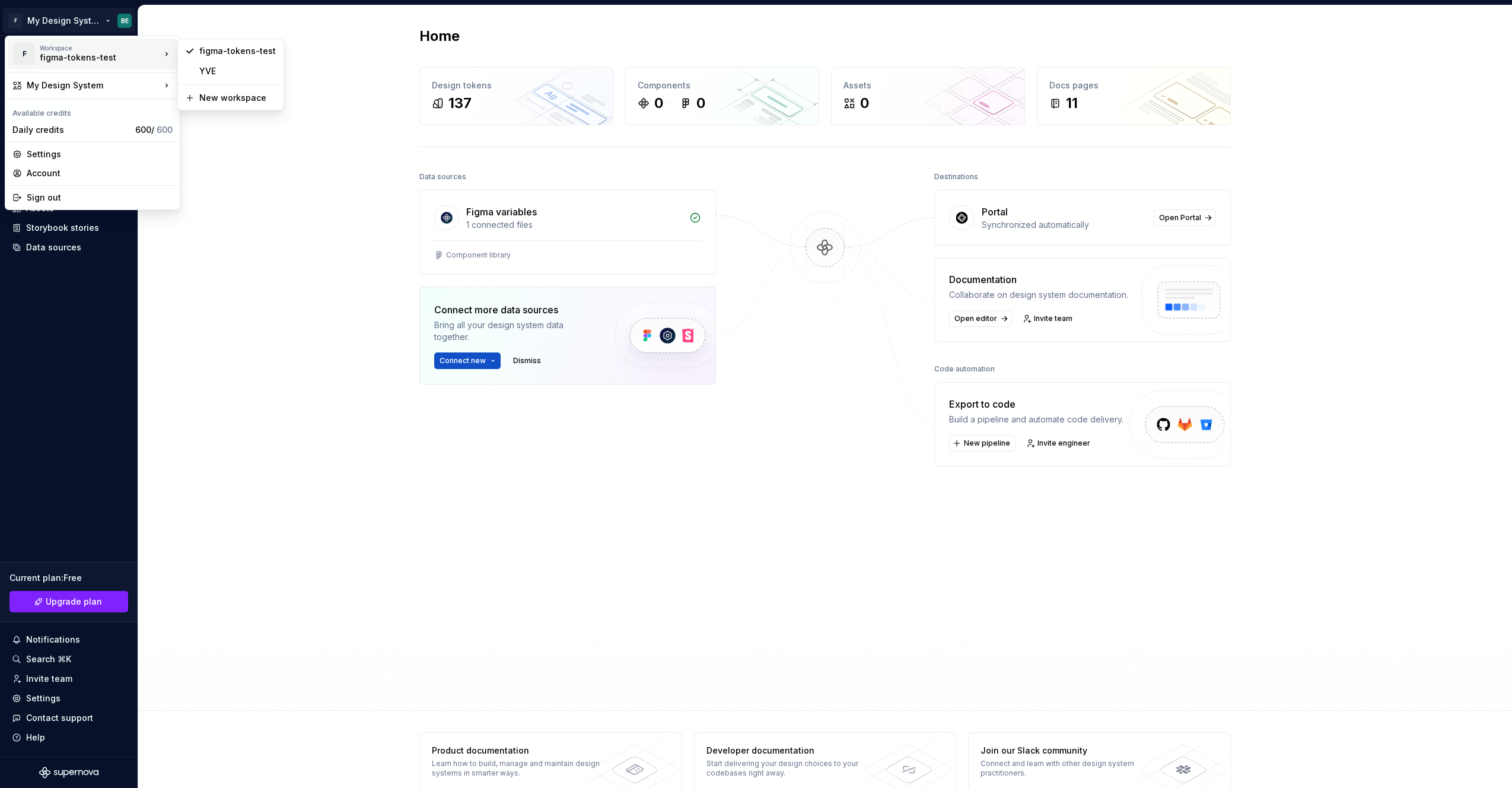
click at [336, 235] on html "F My Design System BE Home Documentation Analytics Code automation Design syste…" at bounding box center [756, 394] width 1512 height 788
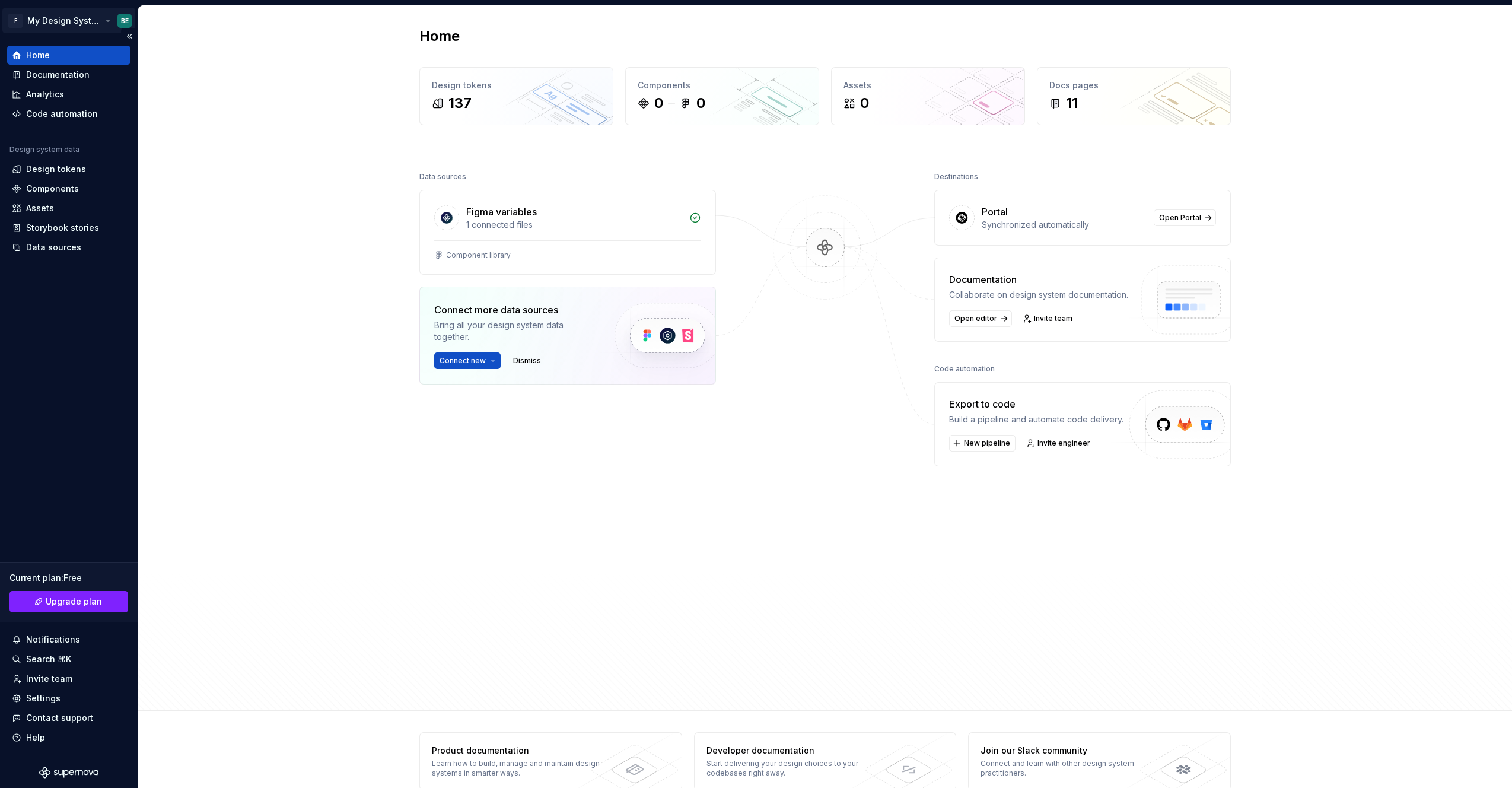
click at [63, 21] on html "F My Design System BE Home Documentation Analytics Code automation Design syste…" at bounding box center [756, 394] width 1512 height 788
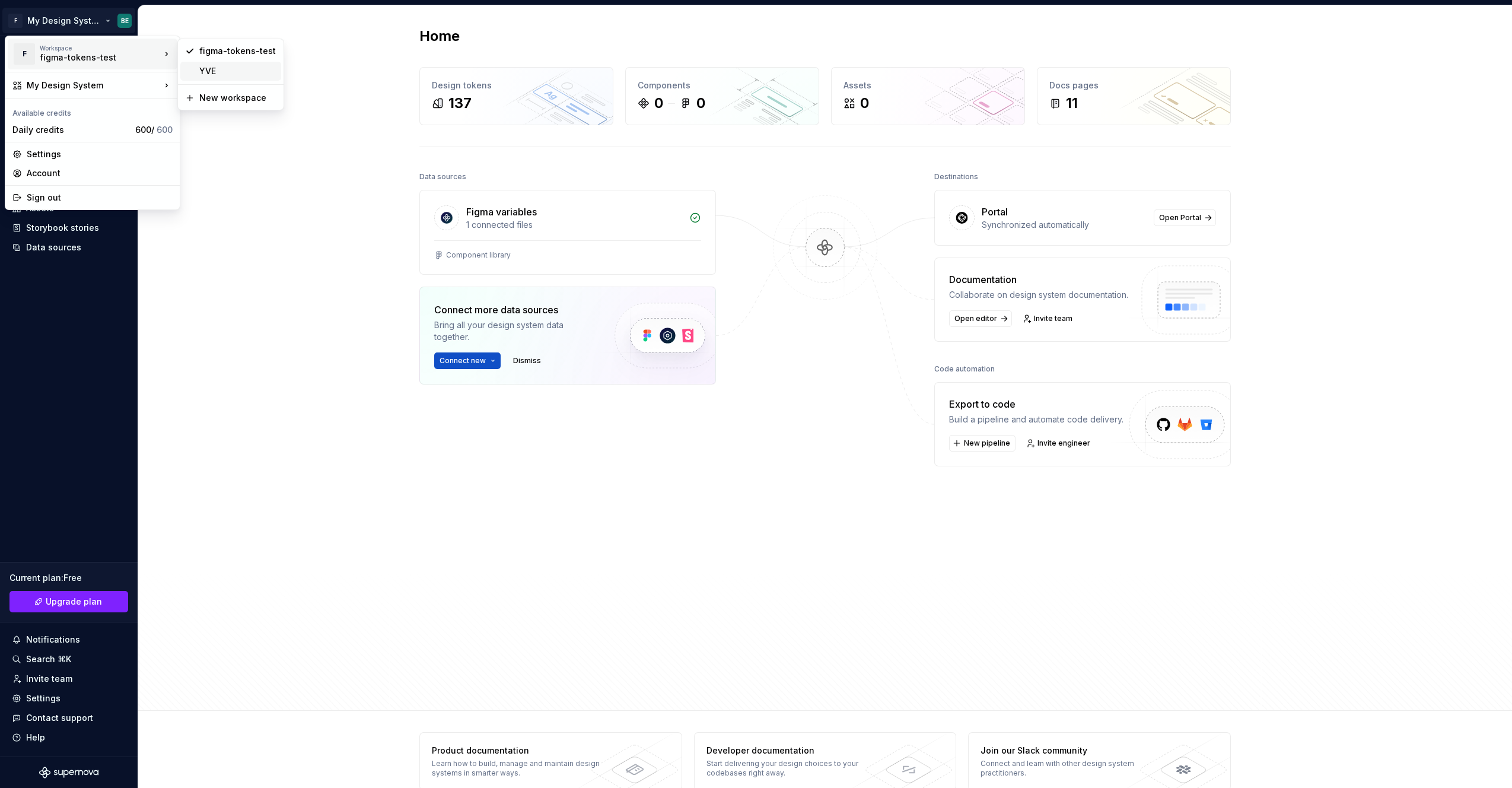
click at [228, 74] on div "YVE" at bounding box center [237, 71] width 77 height 12
